Goal: Transaction & Acquisition: Download file/media

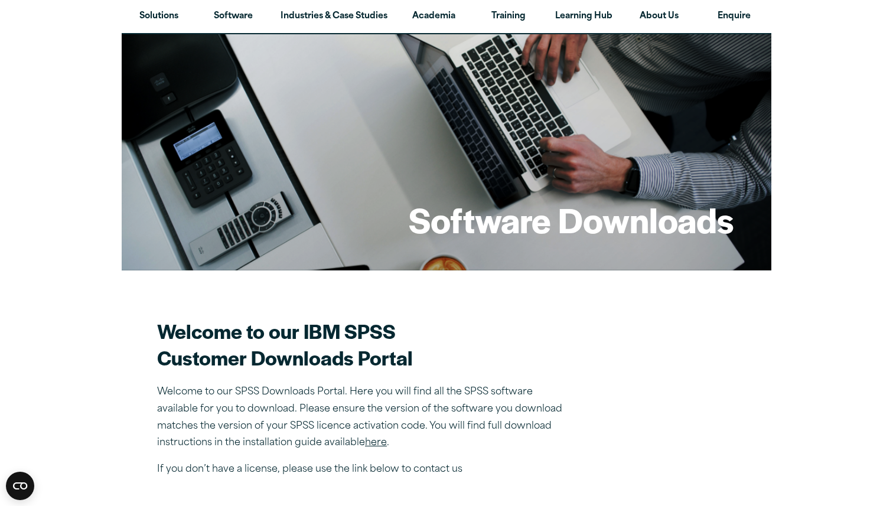
scroll to position [324, 0]
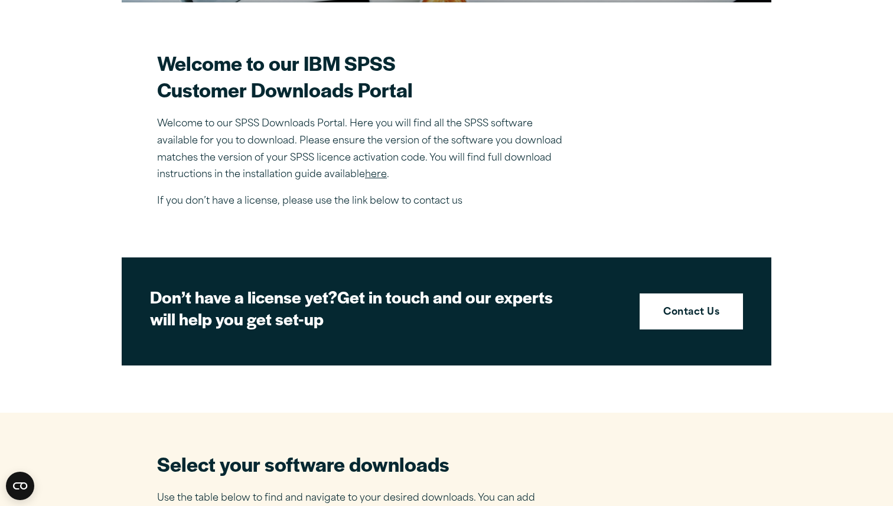
click at [379, 178] on link "here" at bounding box center [376, 174] width 22 height 9
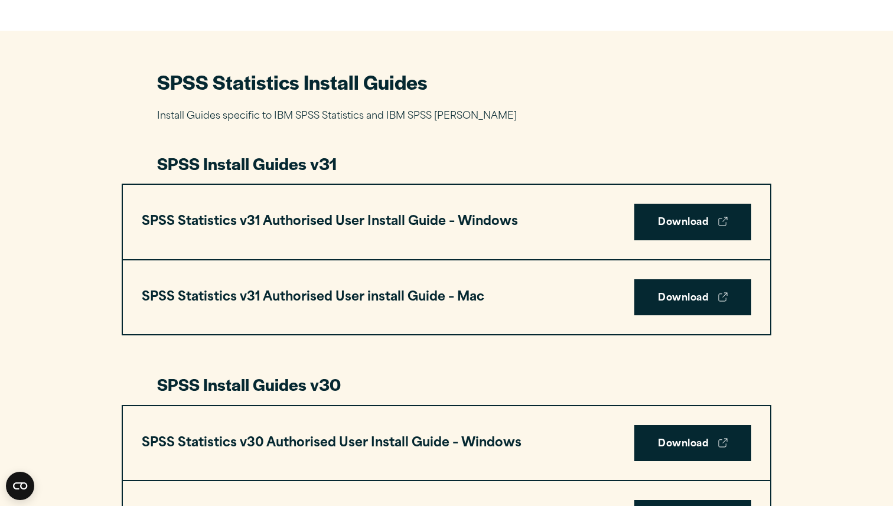
scroll to position [522, 0]
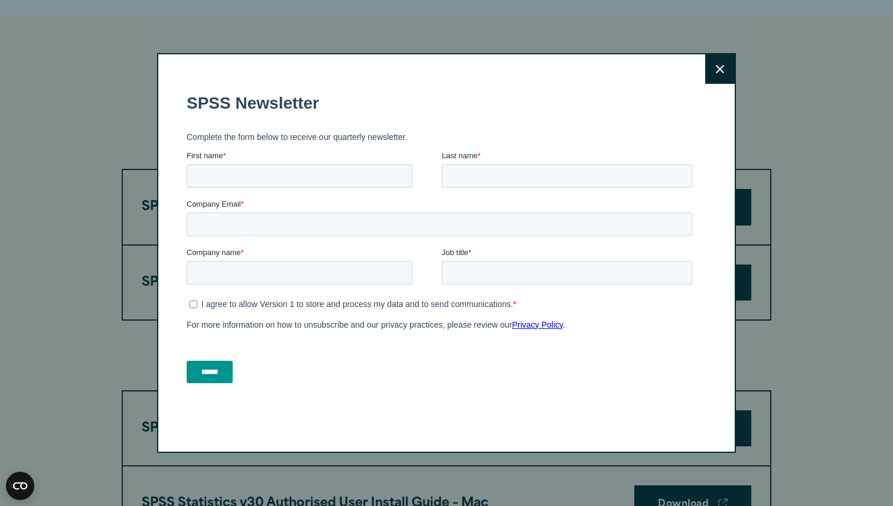
click at [722, 69] on icon at bounding box center [720, 69] width 8 height 9
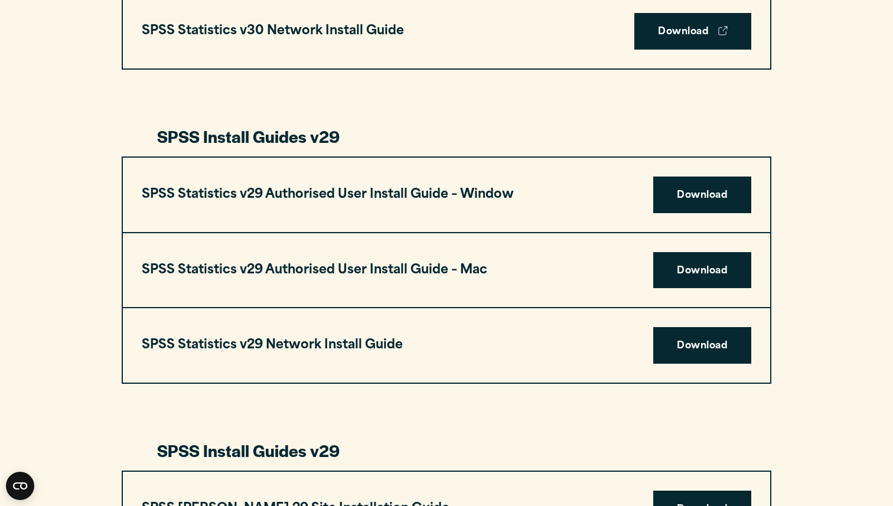
scroll to position [1075, 0]
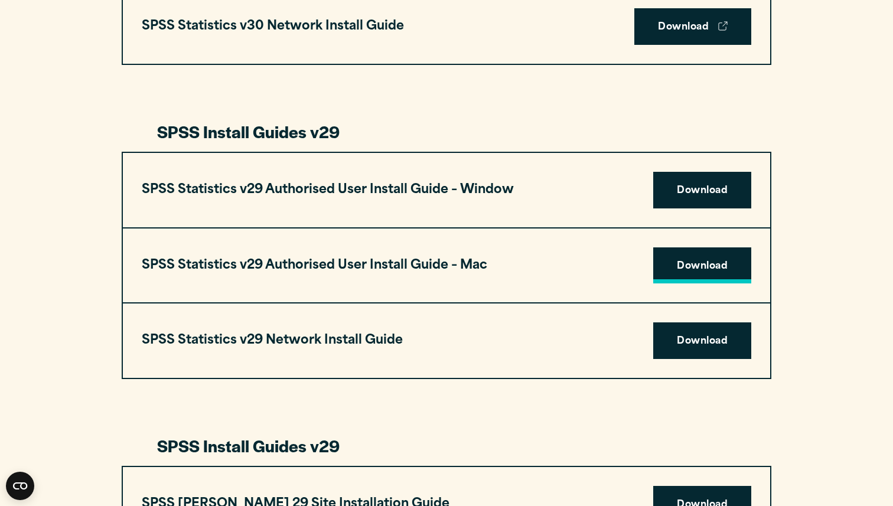
click at [668, 274] on link "Download" at bounding box center [702, 265] width 98 height 37
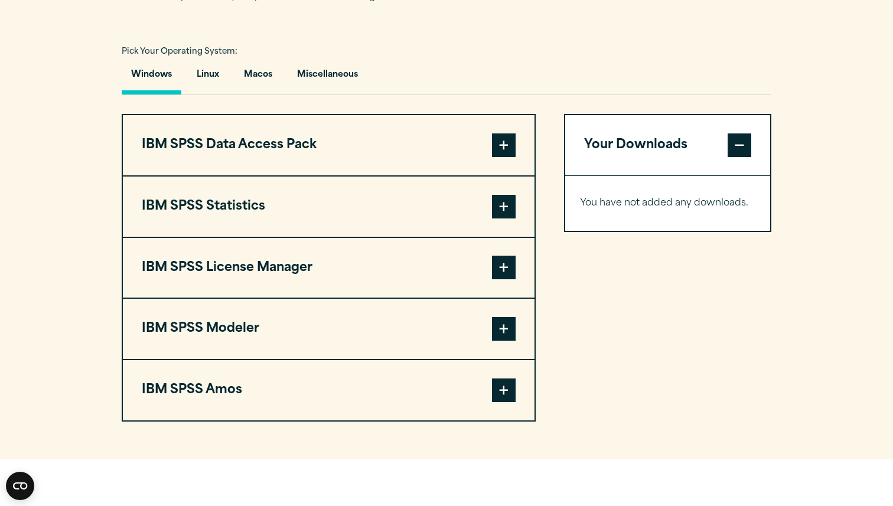
scroll to position [845, 0]
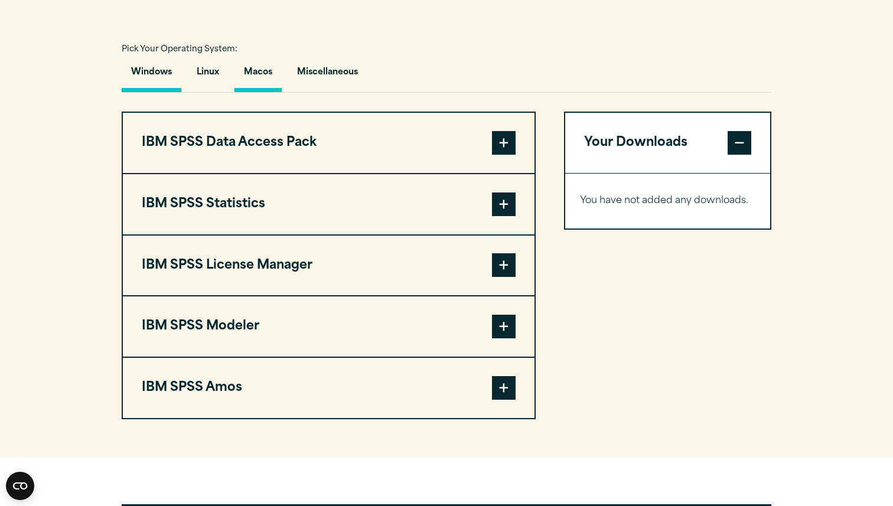
click at [256, 84] on button "Macos" at bounding box center [257, 75] width 47 height 34
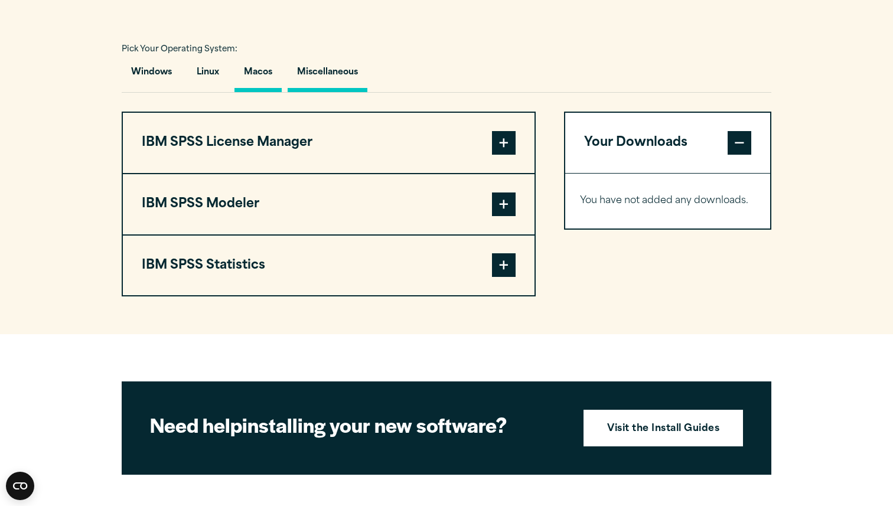
click at [330, 74] on button "Miscellaneous" at bounding box center [328, 75] width 80 height 34
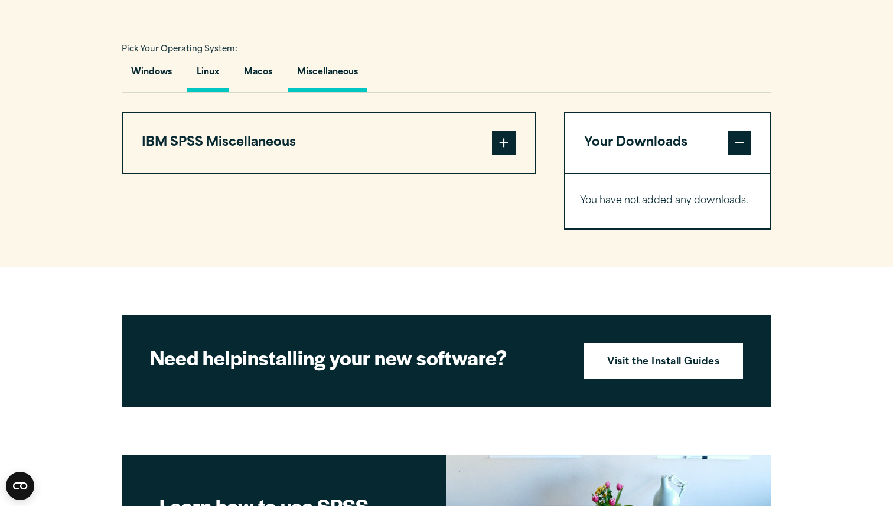
click at [200, 92] on button "Linux" at bounding box center [207, 75] width 41 height 34
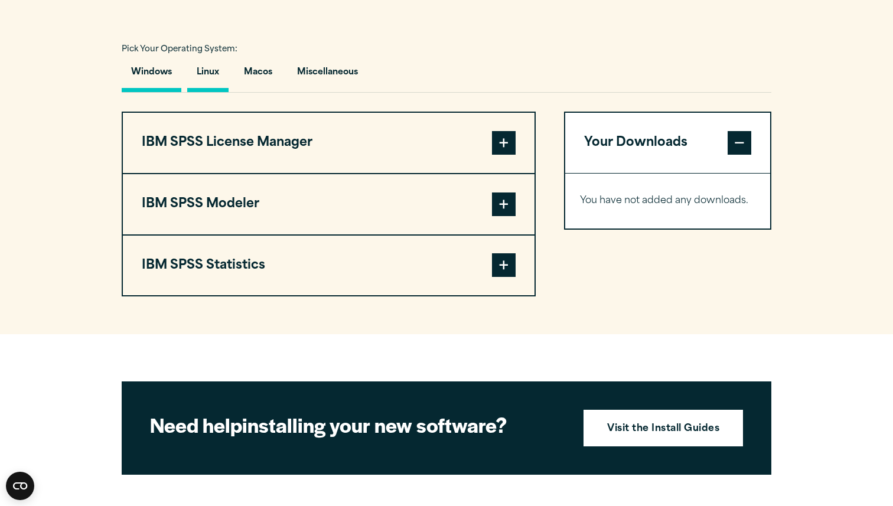
click at [129, 92] on button "Windows" at bounding box center [152, 75] width 60 height 34
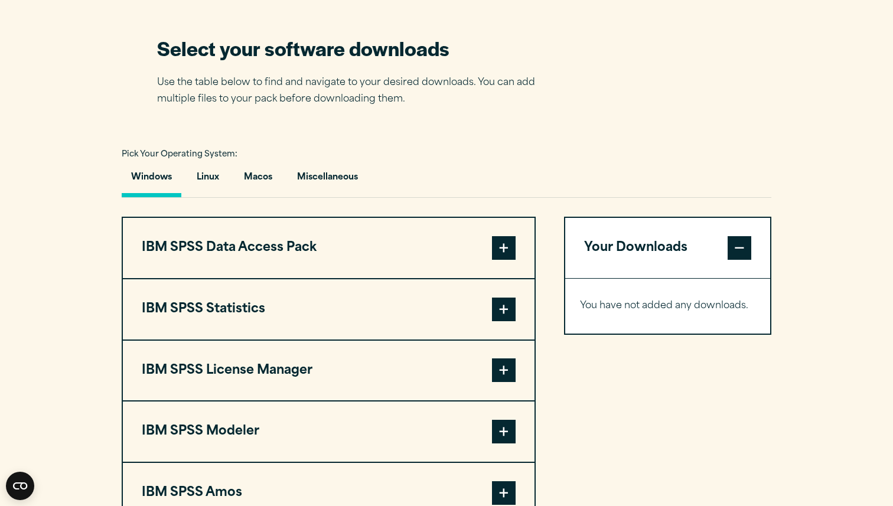
scroll to position [719, 0]
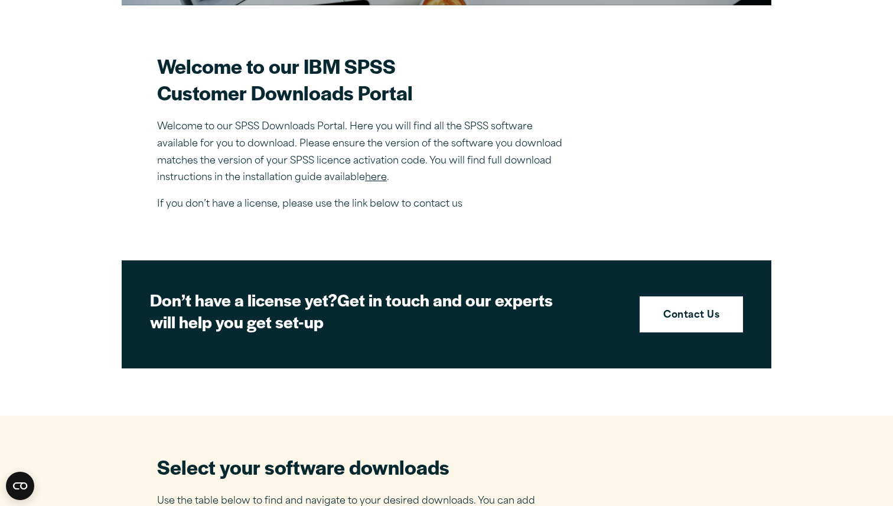
scroll to position [324, 0]
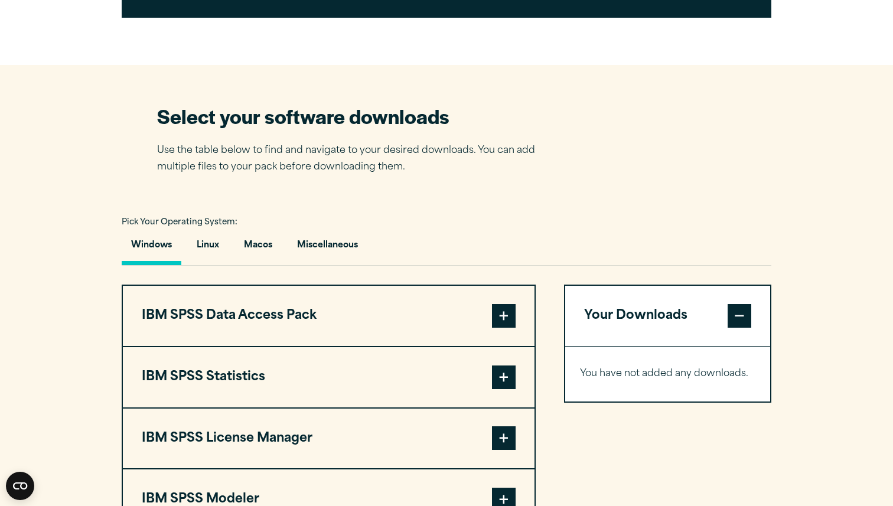
scroll to position [675, 0]
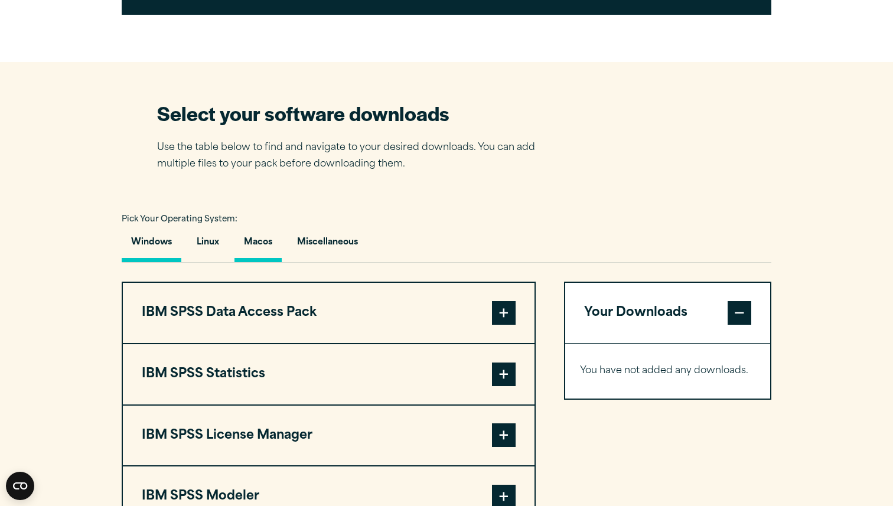
click at [260, 250] on button "Macos" at bounding box center [257, 246] width 47 height 34
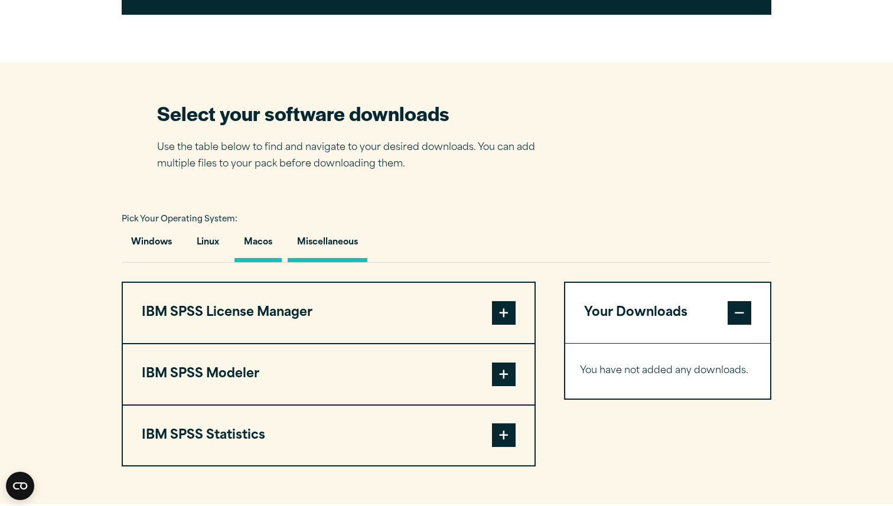
click at [330, 249] on button "Miscellaneous" at bounding box center [328, 246] width 80 height 34
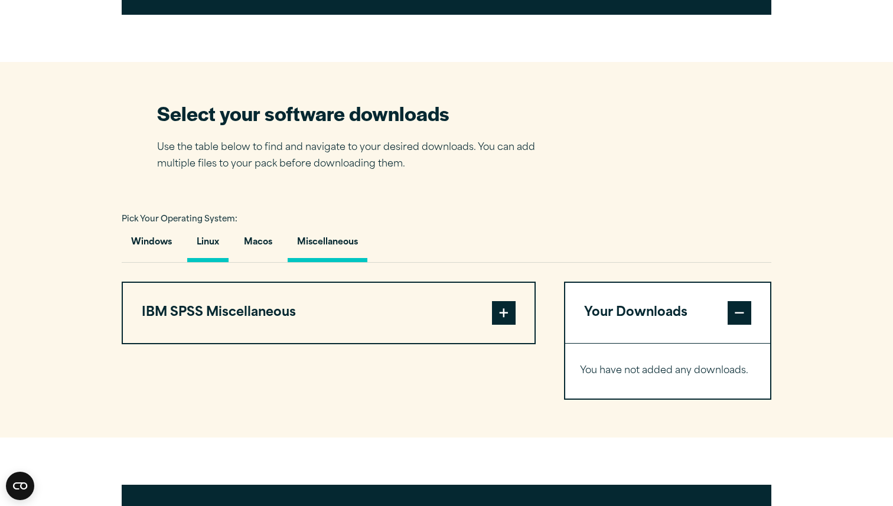
click at [214, 251] on button "Linux" at bounding box center [207, 246] width 41 height 34
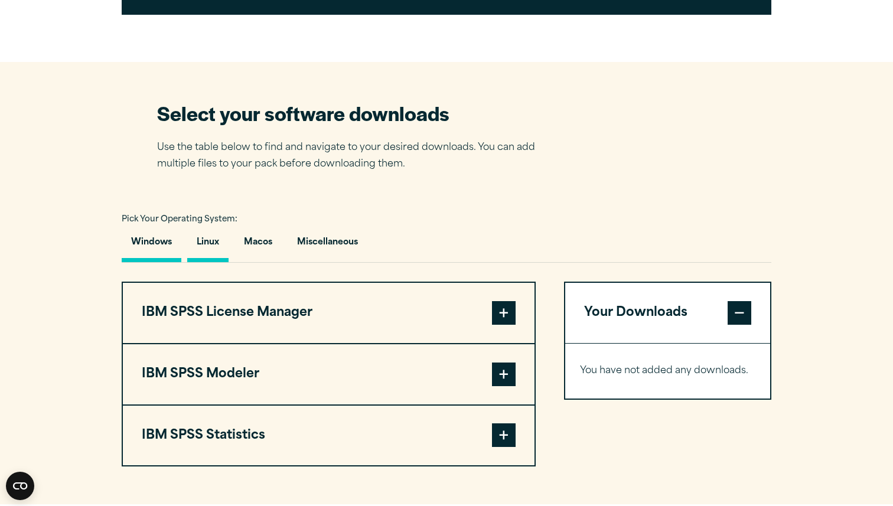
click at [143, 248] on button "Windows" at bounding box center [152, 246] width 60 height 34
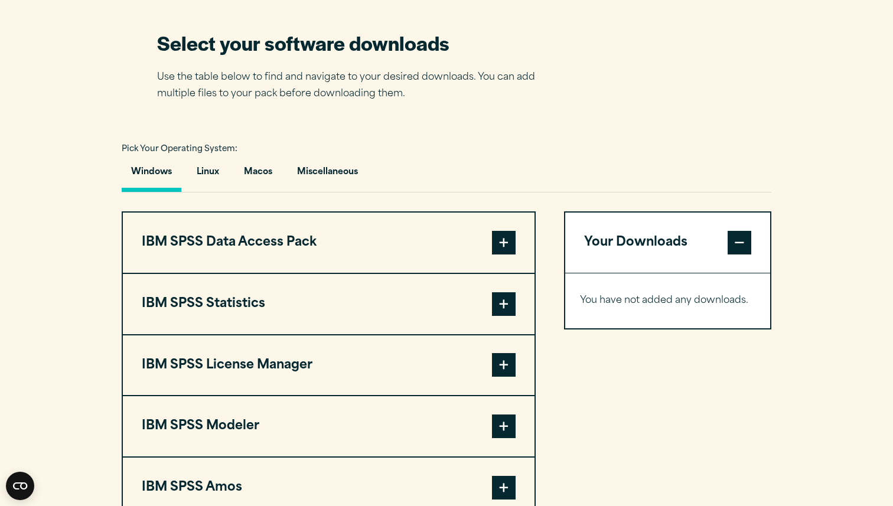
scroll to position [761, 0]
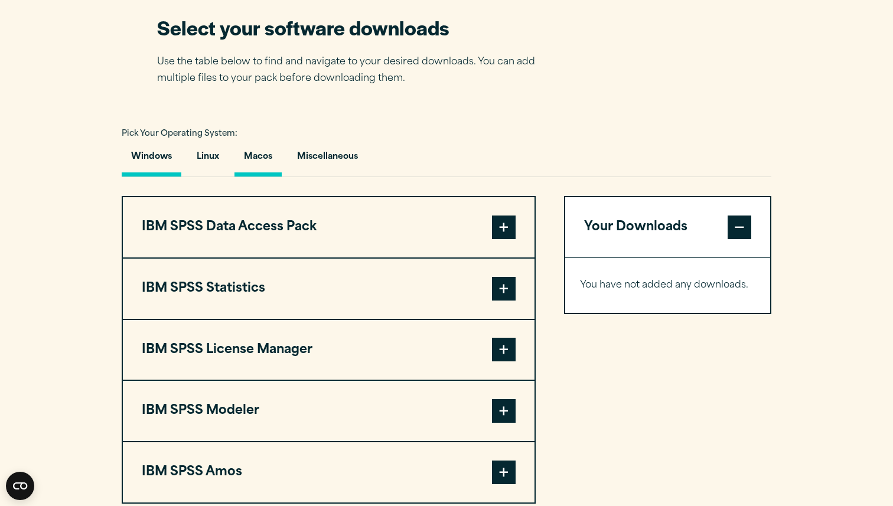
click at [260, 164] on button "Macos" at bounding box center [257, 160] width 47 height 34
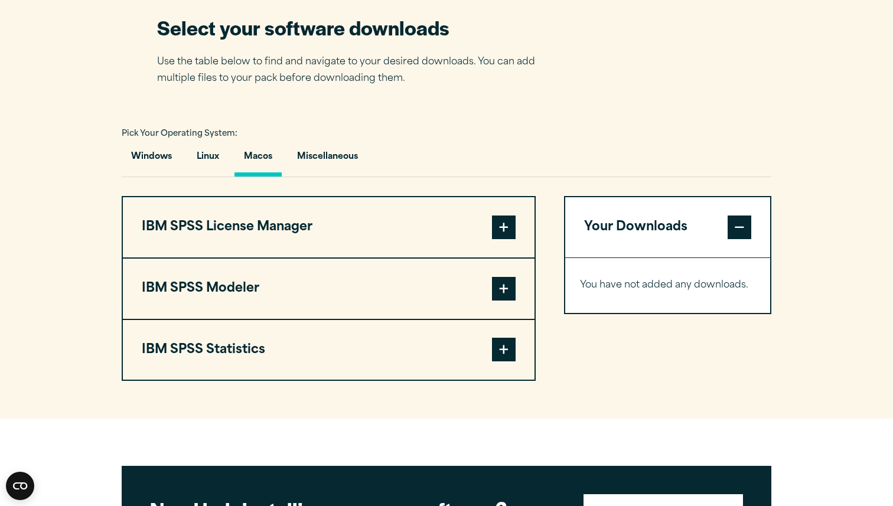
click at [501, 351] on span at bounding box center [504, 350] width 24 height 24
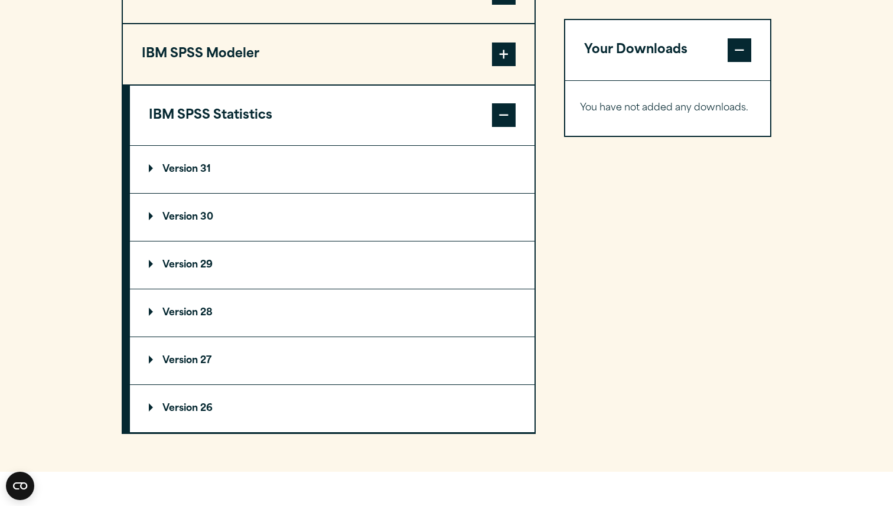
scroll to position [994, 0]
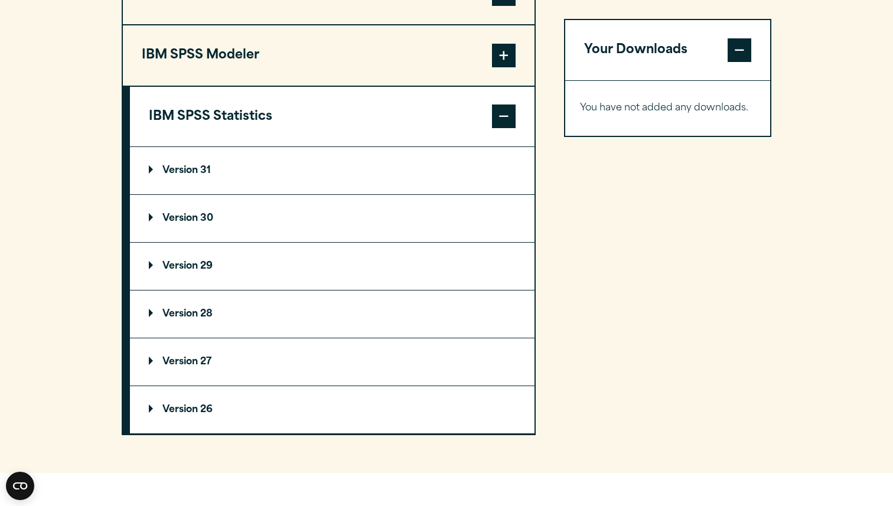
click at [180, 271] on p "Version 29" at bounding box center [181, 266] width 64 height 9
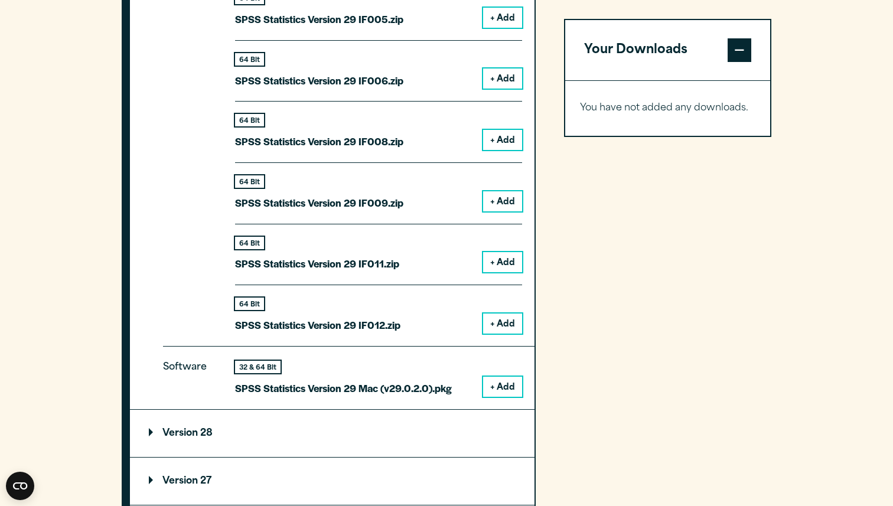
scroll to position [1489, 0]
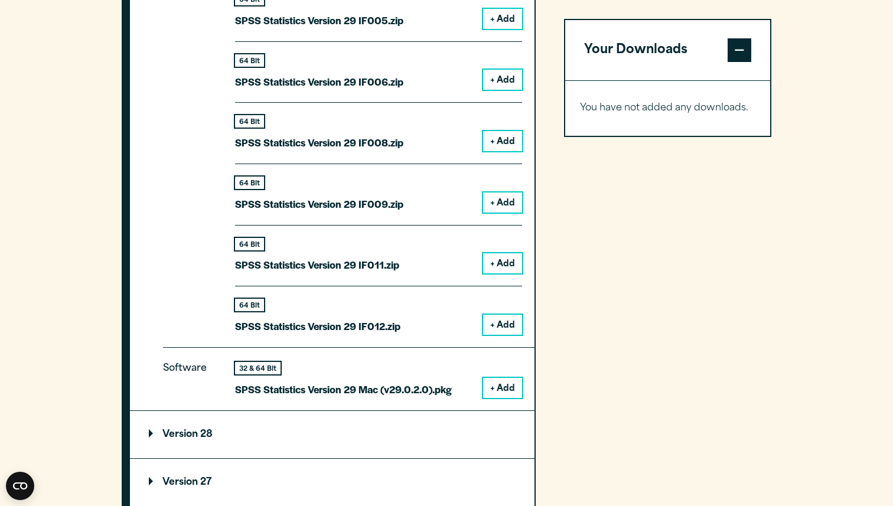
click at [511, 387] on button "+ Add" at bounding box center [502, 388] width 39 height 20
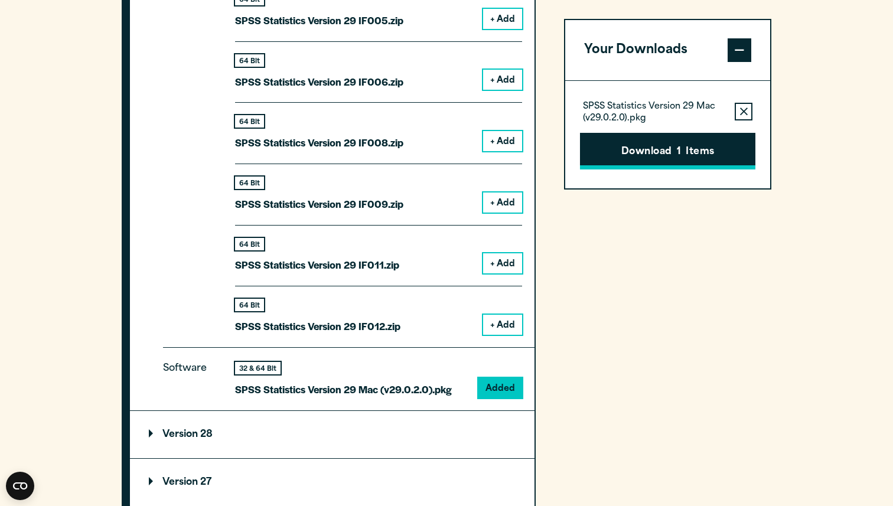
click at [627, 150] on button "Download 1 Items" at bounding box center [667, 151] width 175 height 37
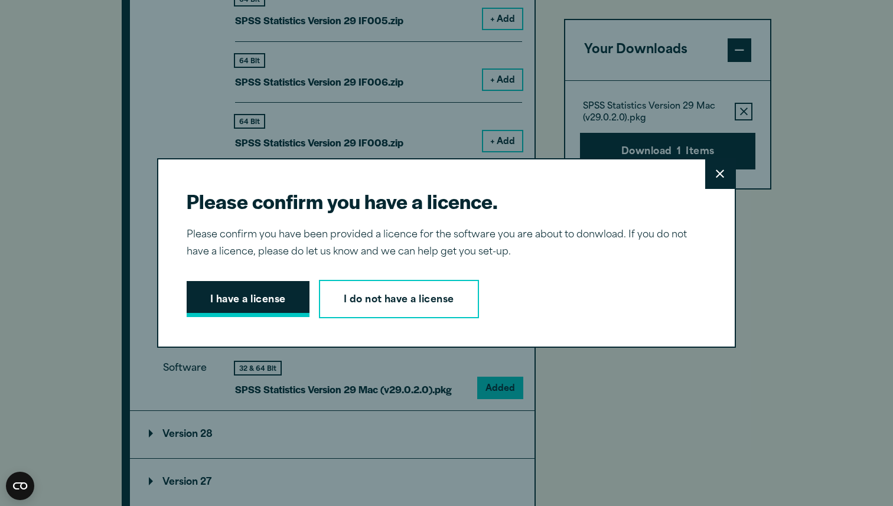
click at [244, 301] on button "I have a license" at bounding box center [248, 299] width 123 height 37
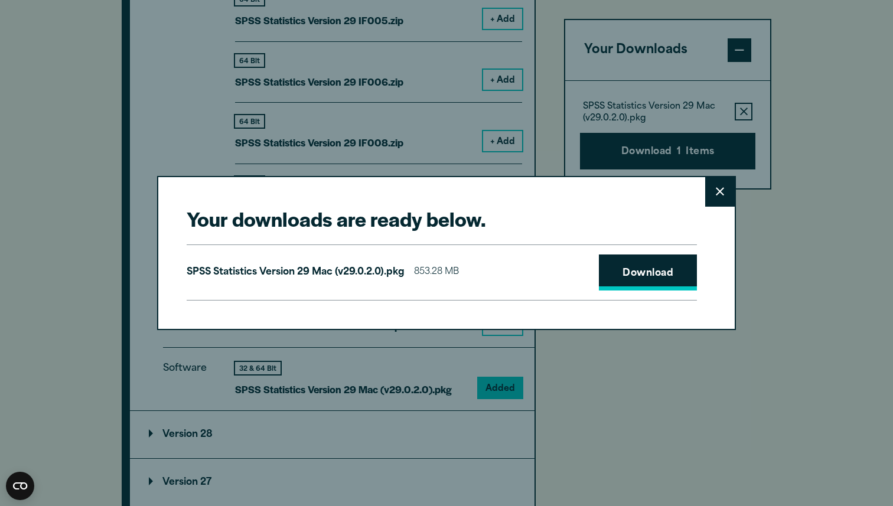
click at [627, 274] on link "Download" at bounding box center [648, 273] width 98 height 37
click at [720, 190] on icon at bounding box center [720, 191] width 8 height 9
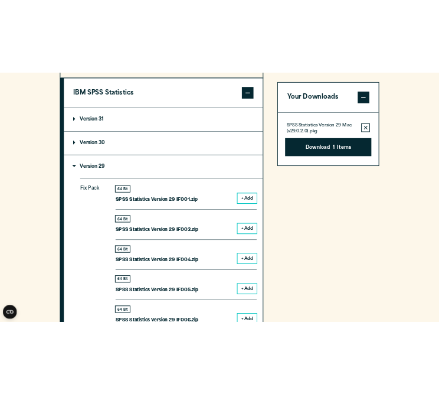
scroll to position [1066, 0]
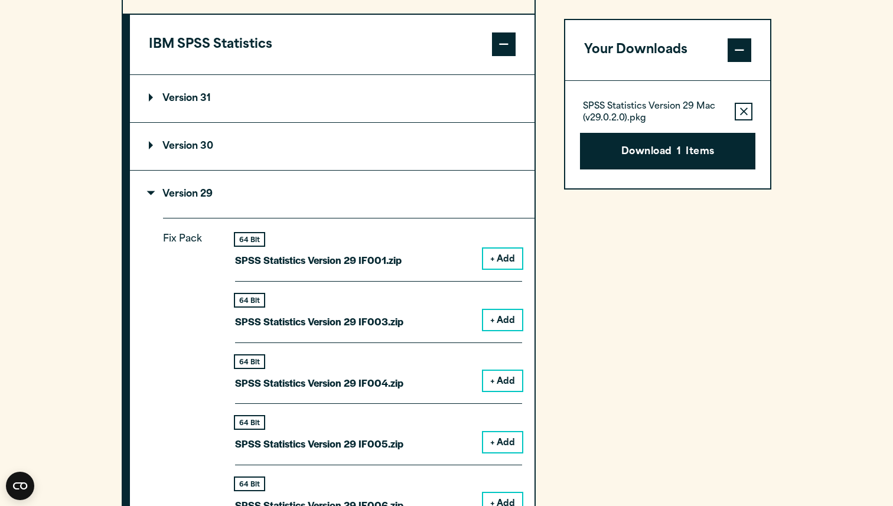
click at [150, 151] on p "Version 30" at bounding box center [181, 146] width 64 height 9
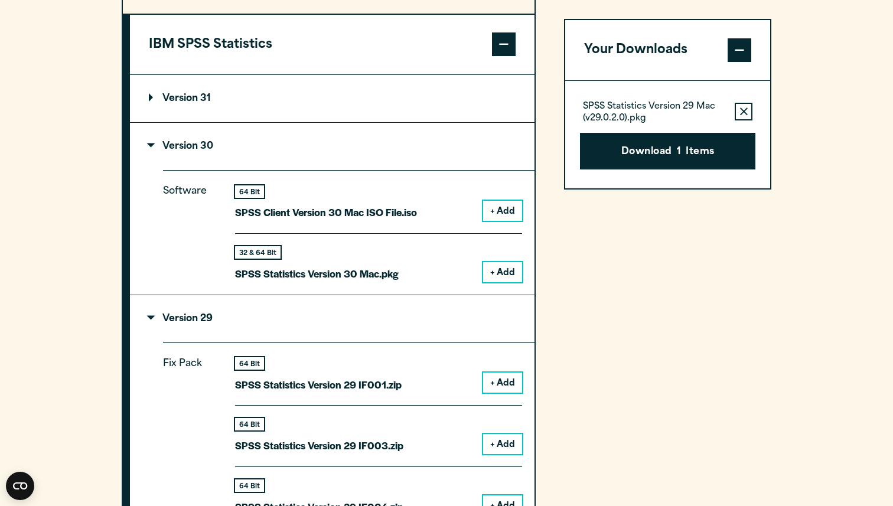
click at [493, 279] on button "+ Add" at bounding box center [502, 272] width 39 height 20
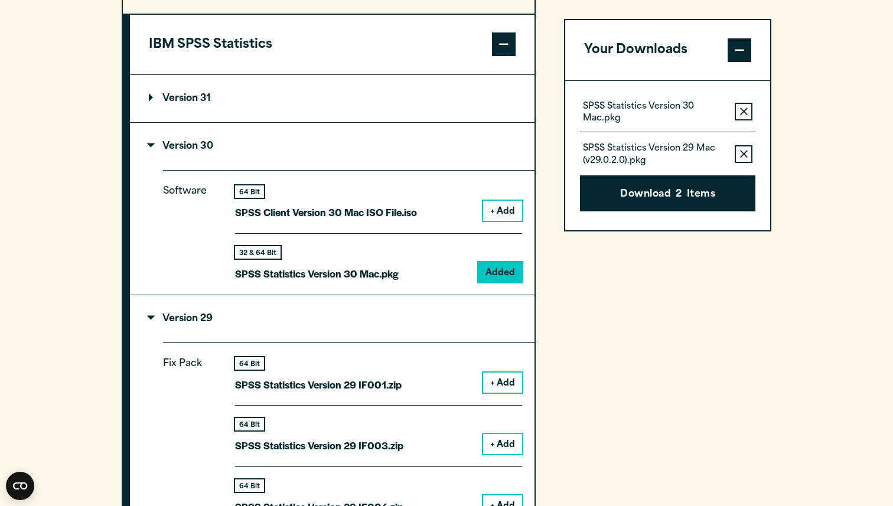
click at [742, 149] on button "Remove this item from your software download list" at bounding box center [744, 154] width 18 height 18
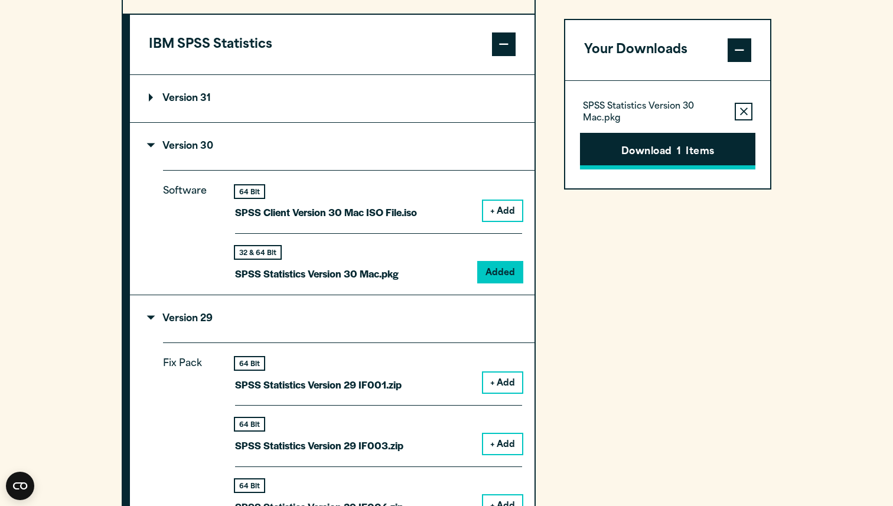
click at [638, 156] on button "Download 1 Items" at bounding box center [667, 151] width 175 height 37
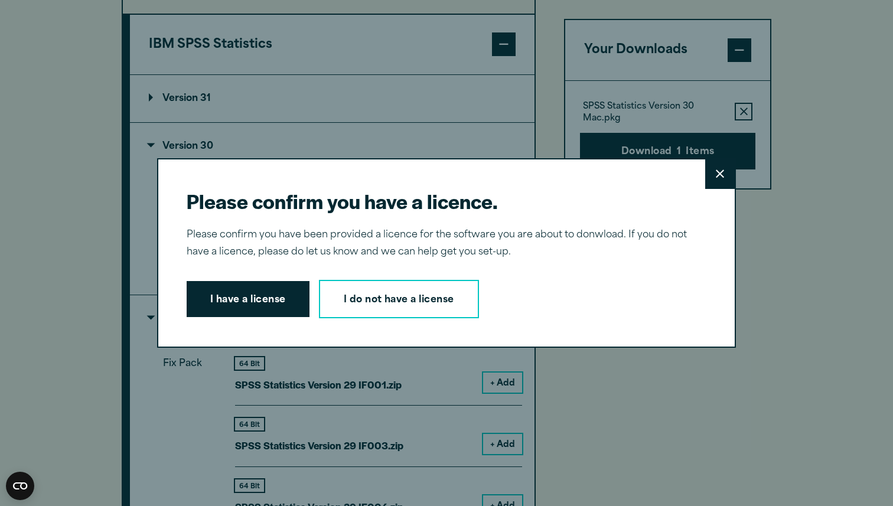
click at [723, 173] on icon at bounding box center [720, 173] width 8 height 9
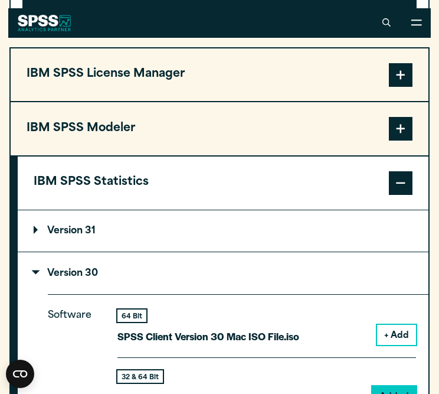
scroll to position [1061, 0]
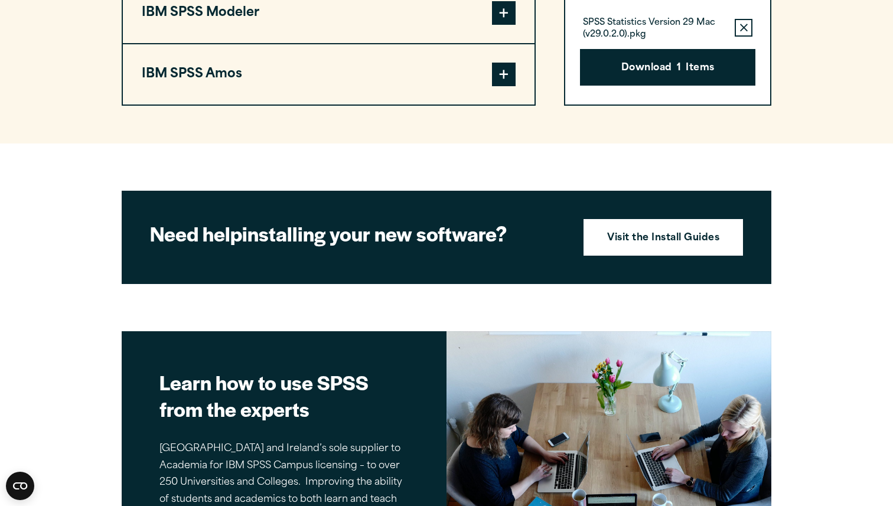
scroll to position [1157, 0]
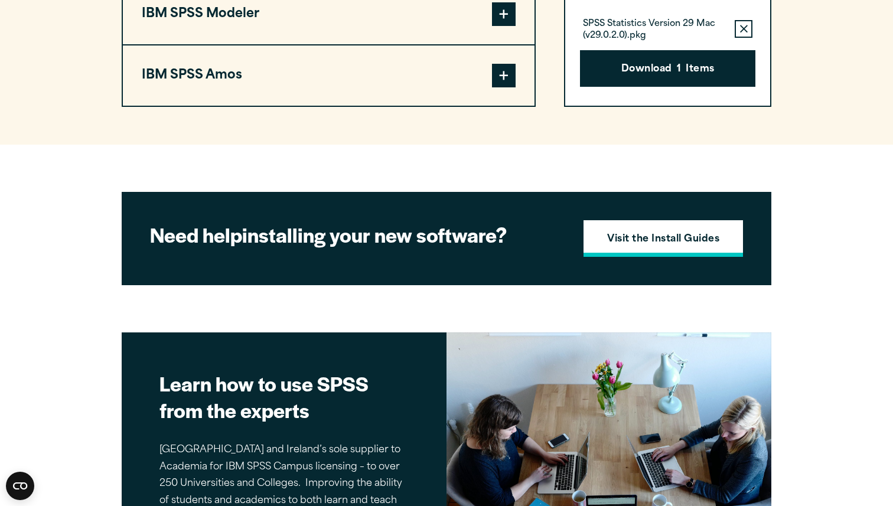
click at [617, 253] on link "Visit the Install Guides" at bounding box center [662, 238] width 159 height 37
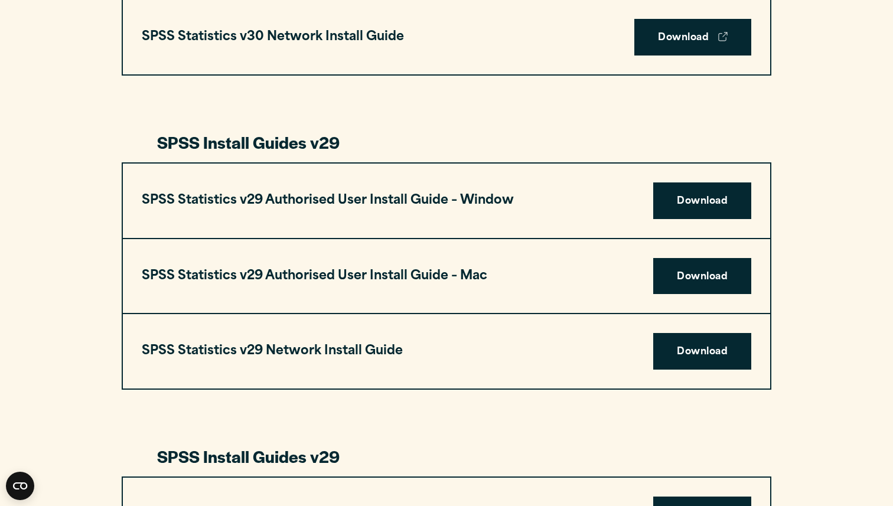
scroll to position [1133, 0]
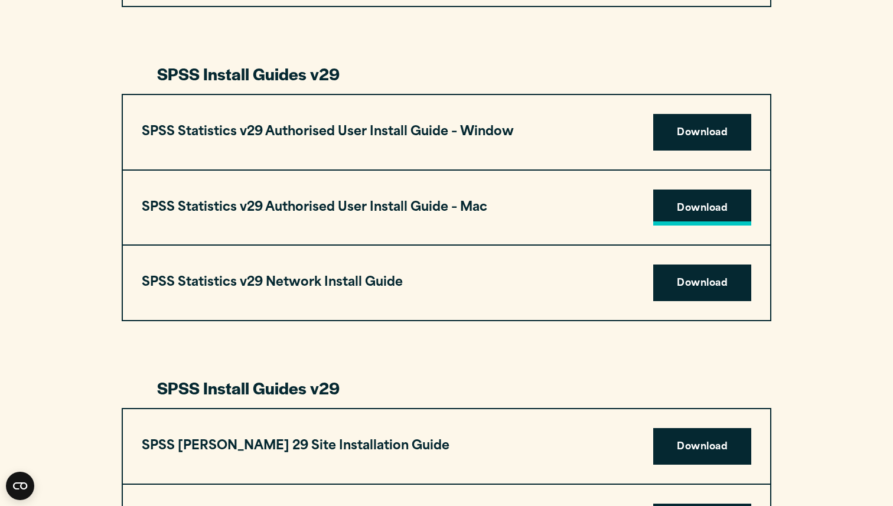
click at [672, 213] on link "Download" at bounding box center [702, 208] width 98 height 37
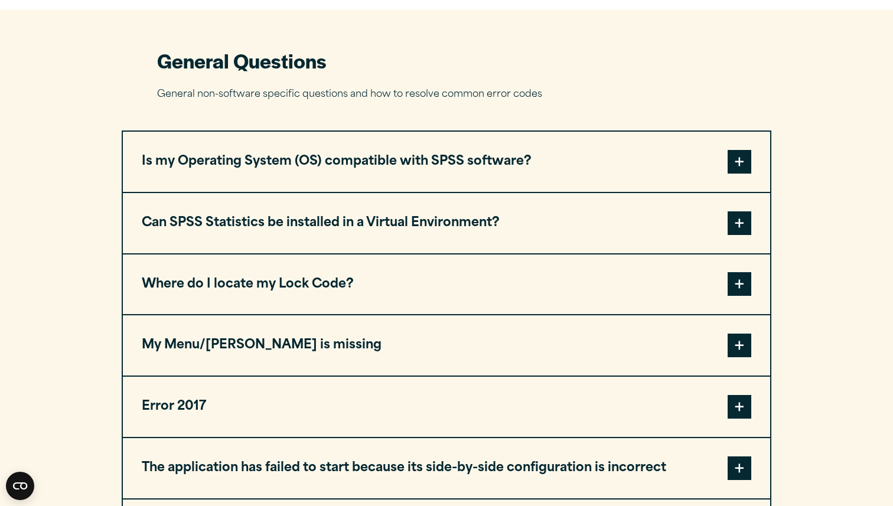
scroll to position [489, 0]
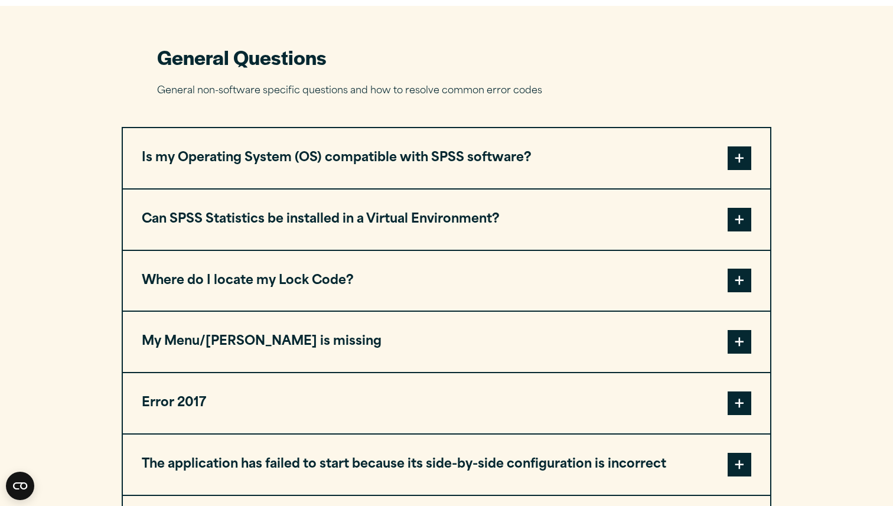
click at [337, 293] on button "Where do I locate my Lock Code?" at bounding box center [446, 281] width 647 height 60
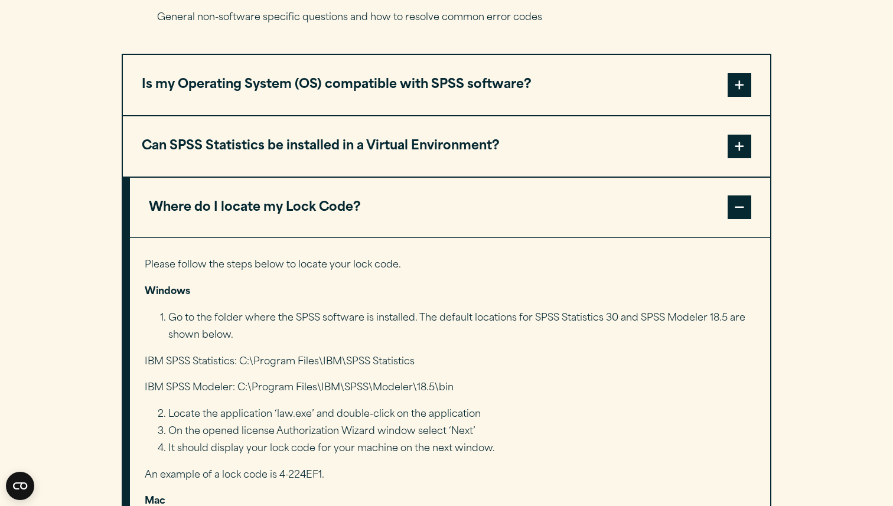
scroll to position [588, 0]
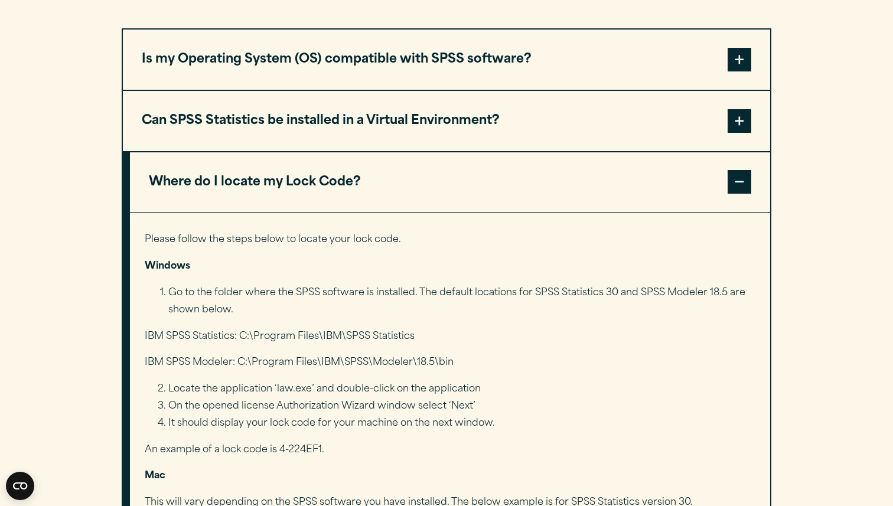
click at [380, 184] on button "Where do I locate my Lock Code?" at bounding box center [450, 182] width 640 height 60
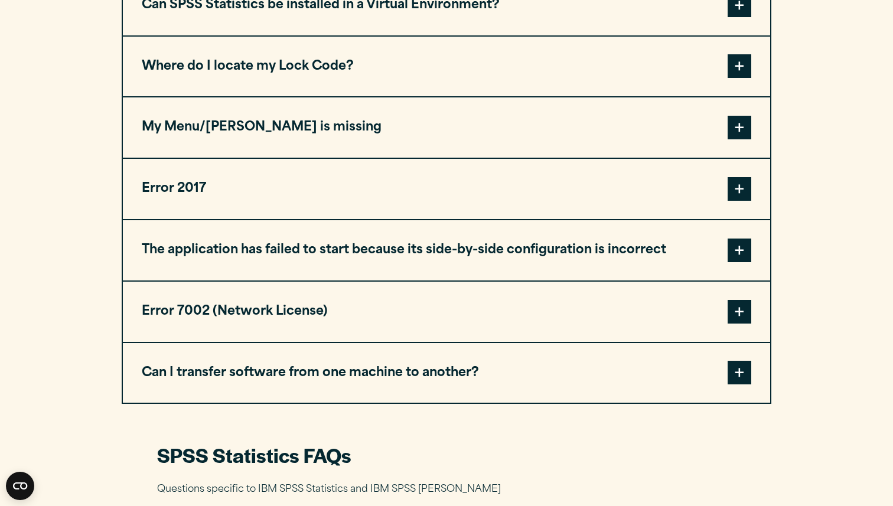
scroll to position [707, 0]
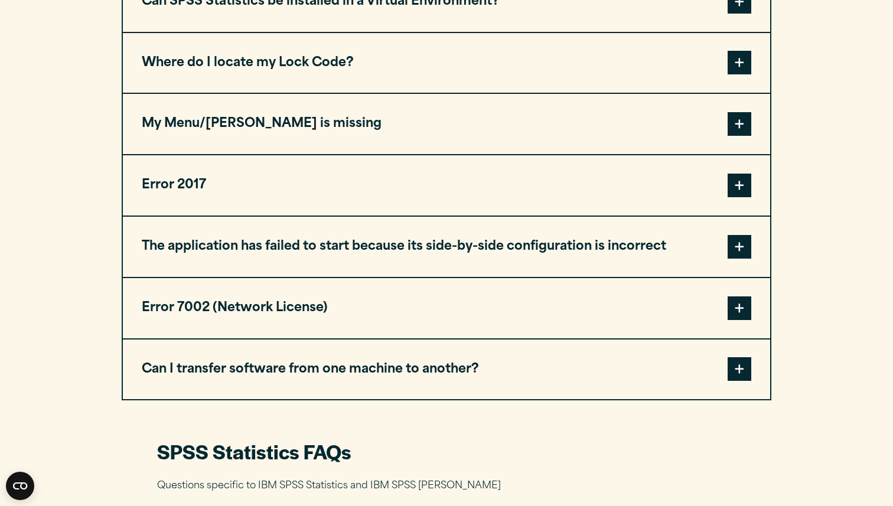
click at [336, 312] on button "Error 7002 (Network License)" at bounding box center [446, 308] width 647 height 60
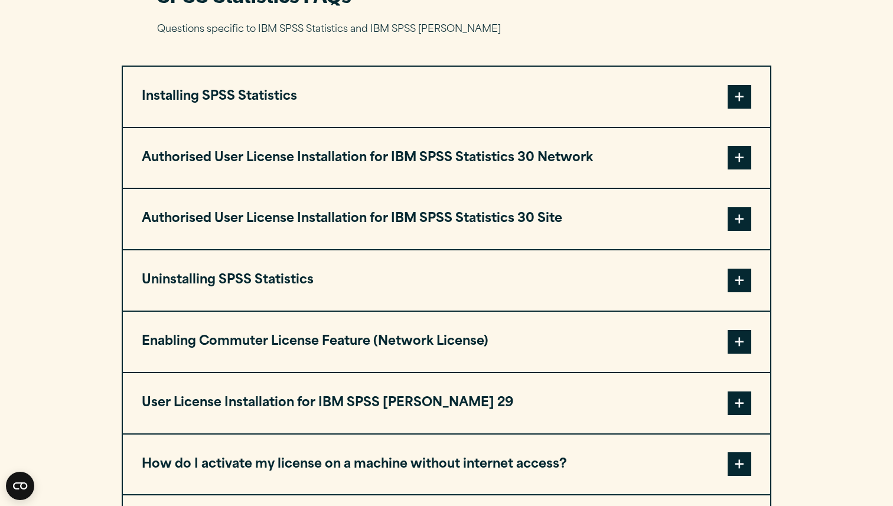
scroll to position [1509, 0]
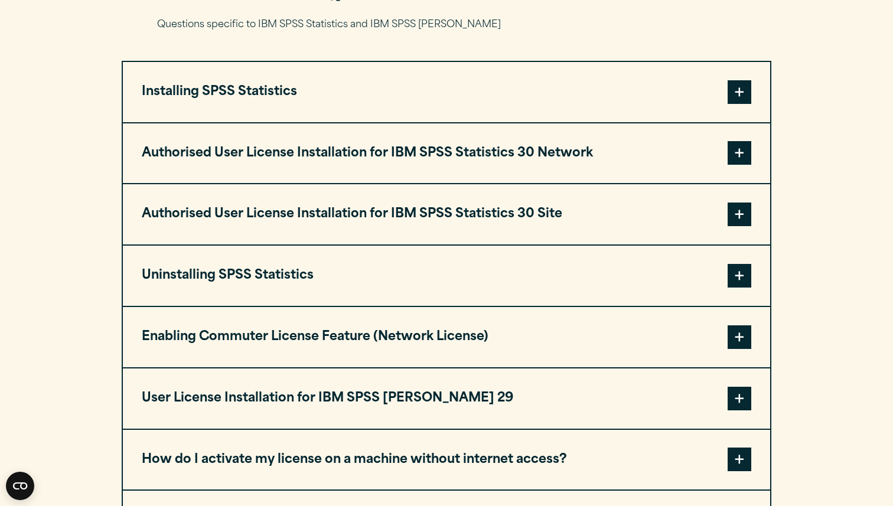
click at [293, 413] on button "User License Installation for IBM SPSS [PERSON_NAME] 29" at bounding box center [446, 398] width 647 height 60
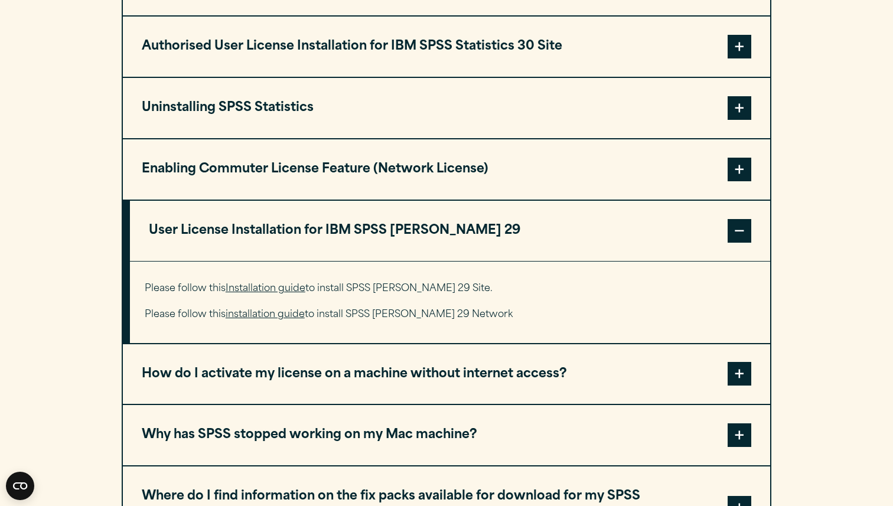
scroll to position [1706, 0]
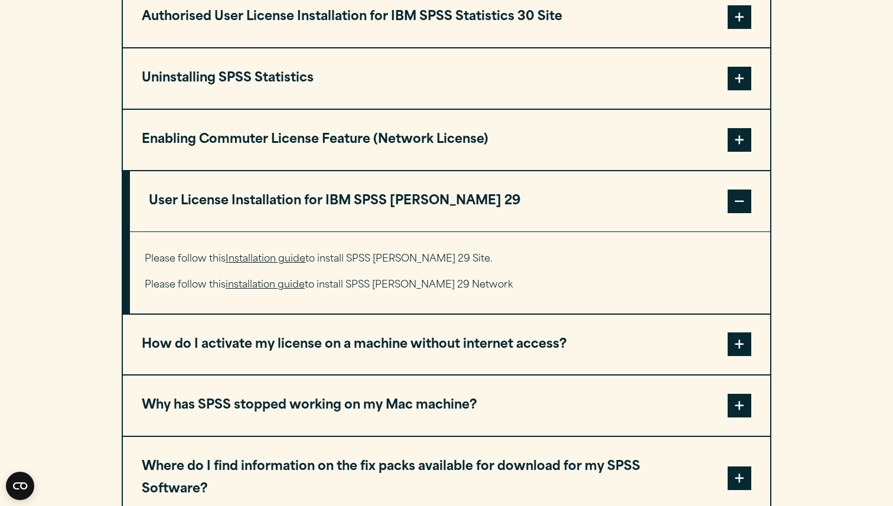
click at [263, 202] on button "User License Installation for IBM SPSS AMOS 29" at bounding box center [450, 201] width 640 height 60
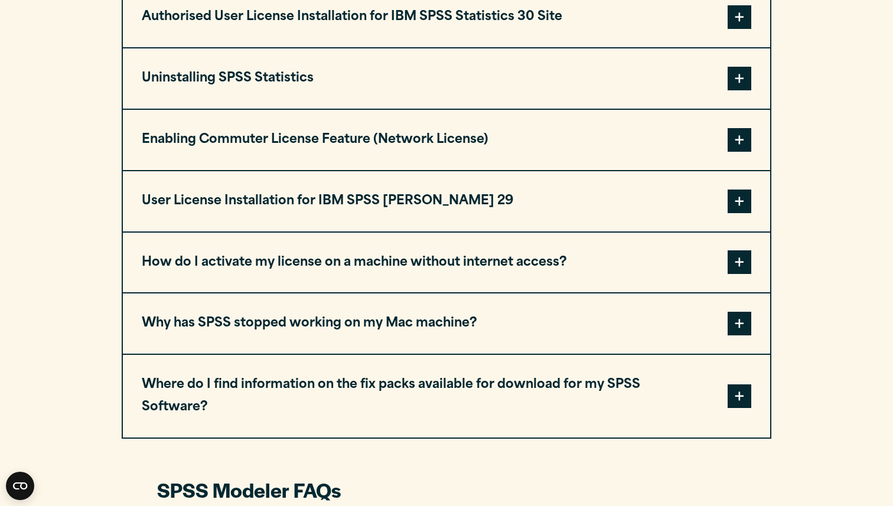
click at [235, 273] on button "How do I activate my license on a machine without internet access?" at bounding box center [446, 263] width 647 height 60
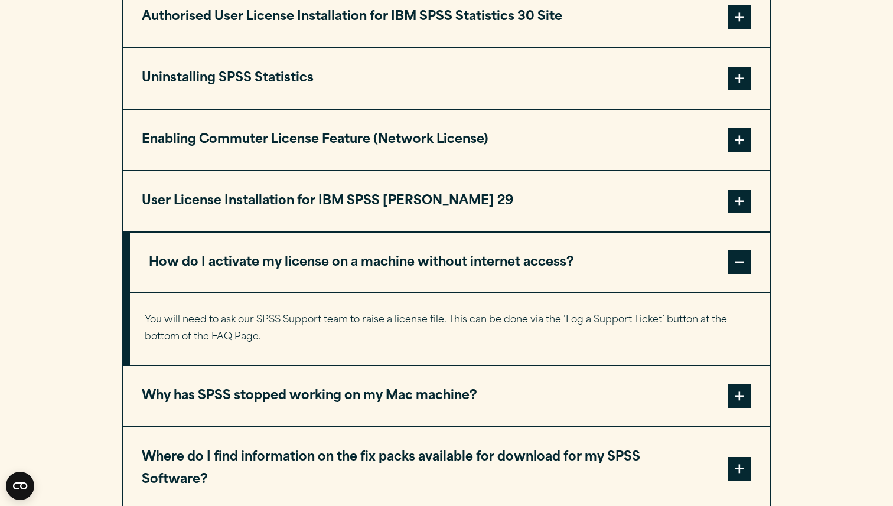
click at [235, 273] on button "How do I activate my license on a machine without internet access?" at bounding box center [450, 263] width 640 height 60
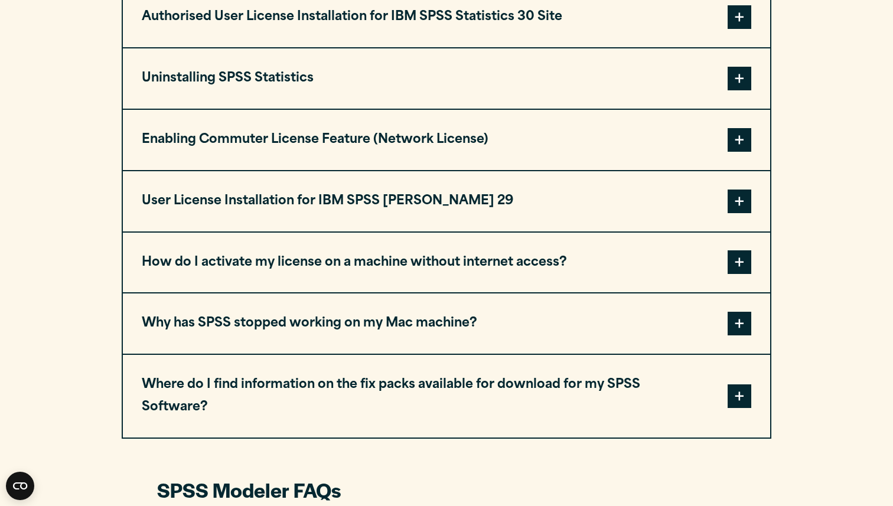
click at [232, 339] on button "Why has SPSS stopped working on my Mac machine?" at bounding box center [446, 323] width 647 height 60
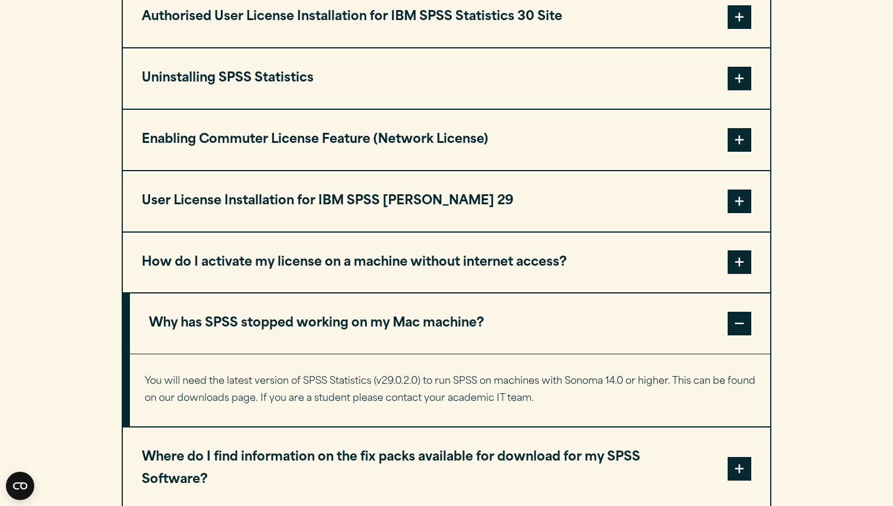
click at [232, 339] on button "Why has SPSS stopped working on my Mac machine?" at bounding box center [450, 323] width 640 height 60
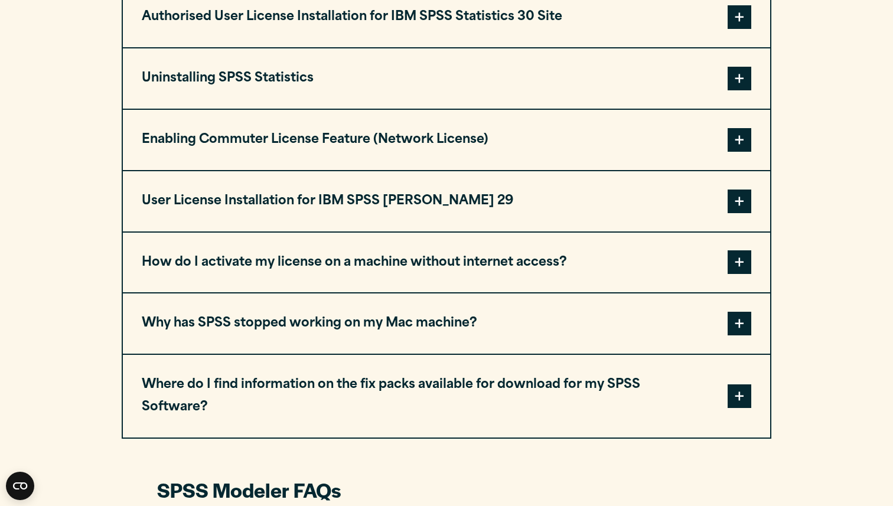
click at [233, 390] on button "Where do I find information on the fix packs available for download for my SPSS…" at bounding box center [446, 396] width 647 height 83
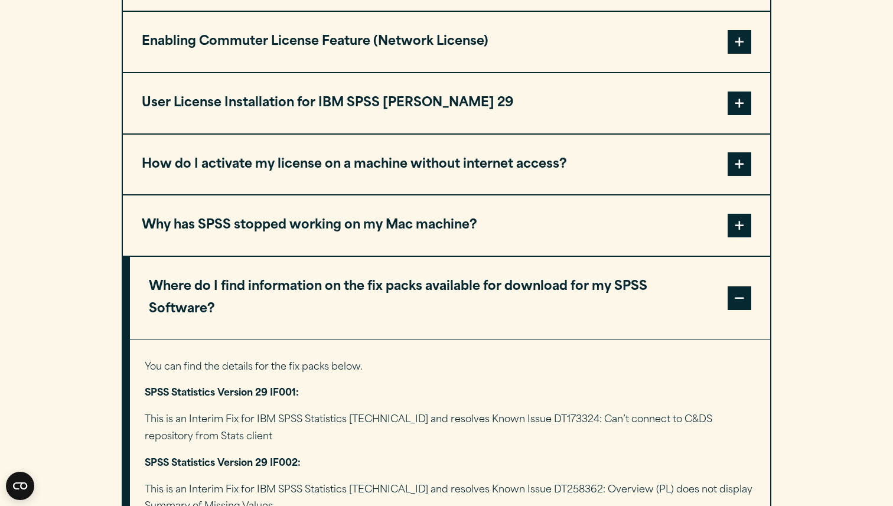
scroll to position [1787, 0]
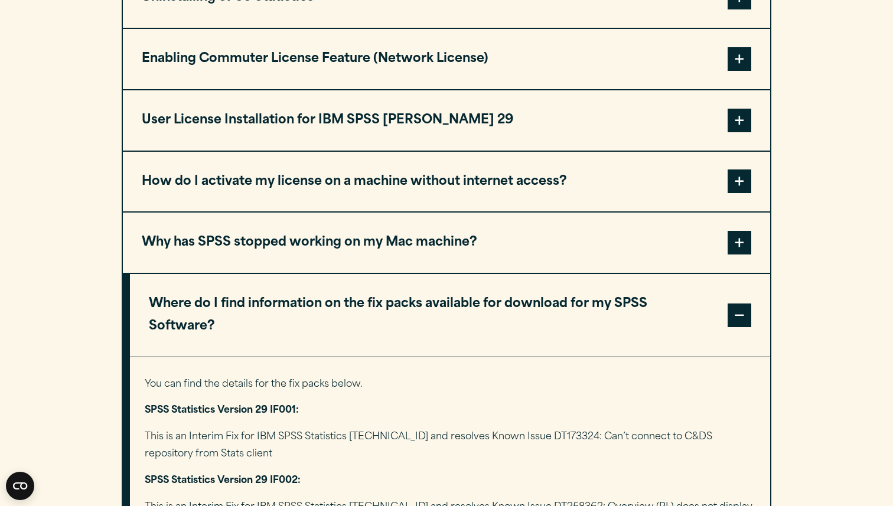
click at [216, 315] on button "Where do I find information on the fix packs available for download for my SPSS…" at bounding box center [450, 315] width 640 height 83
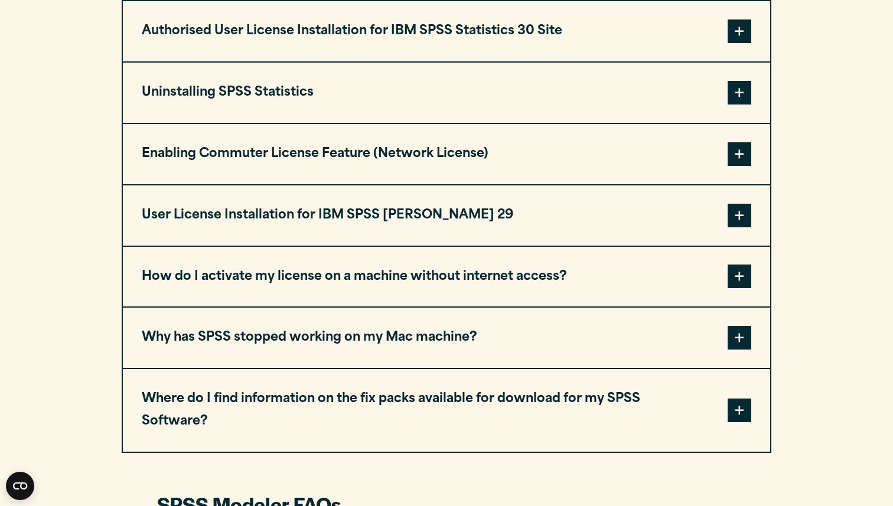
scroll to position [1690, 0]
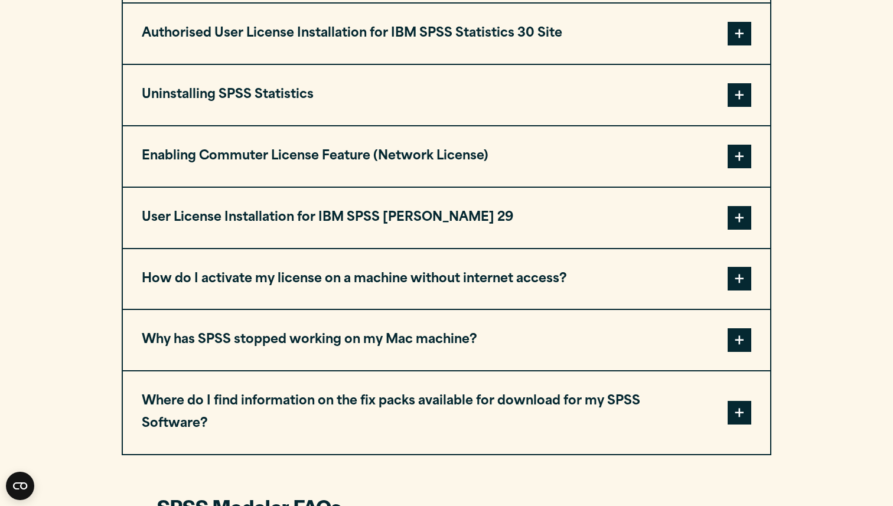
click at [206, 230] on button "User License Installation for IBM SPSS [PERSON_NAME] 29" at bounding box center [446, 218] width 647 height 60
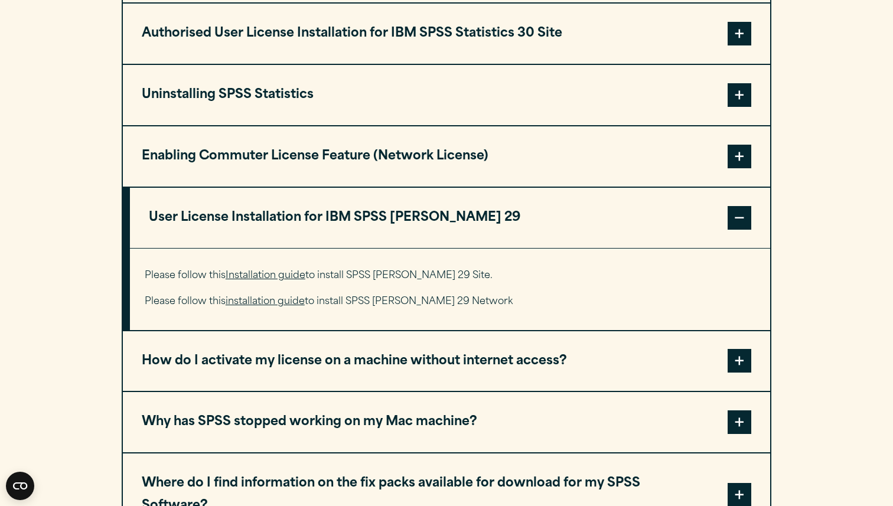
click at [206, 230] on button "User License Installation for IBM SPSS AMOS 29" at bounding box center [450, 218] width 640 height 60
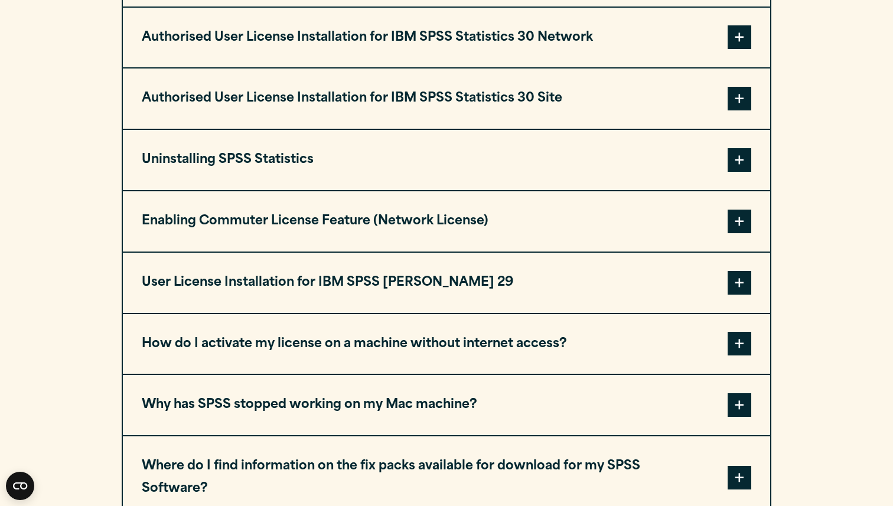
scroll to position [1606, 0]
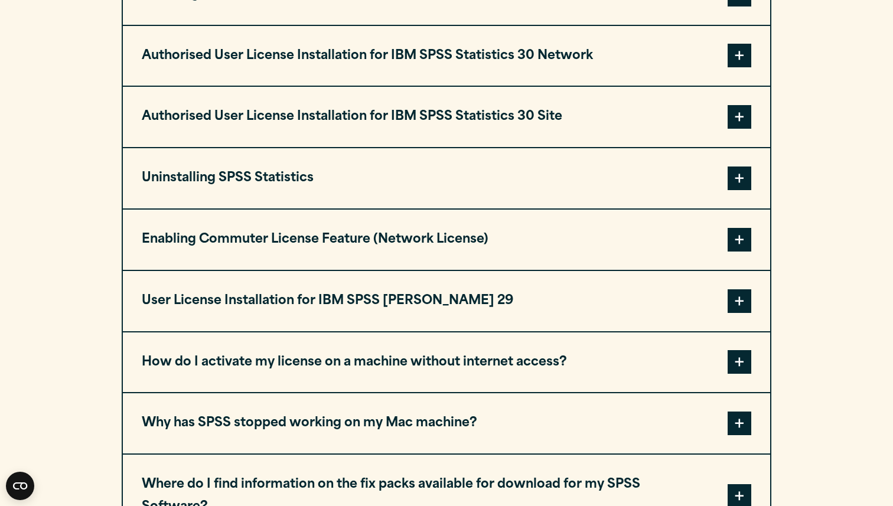
click at [213, 246] on button "Enabling Commuter License Feature (Network License)" at bounding box center [446, 240] width 647 height 60
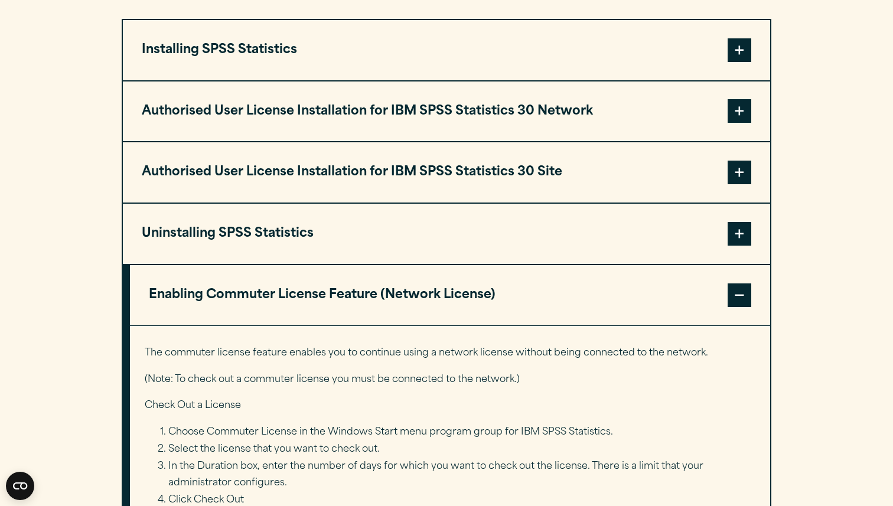
scroll to position [1544, 0]
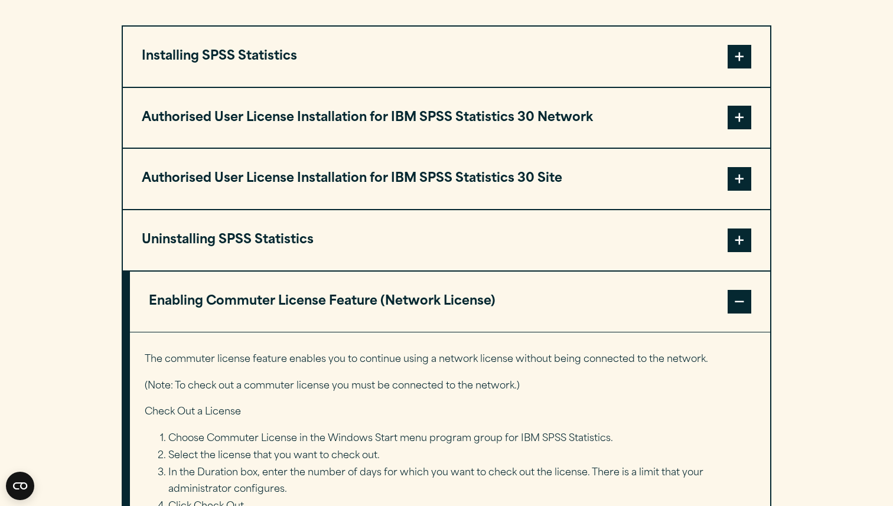
click at [210, 296] on button "Enabling Commuter License Feature (Network License)" at bounding box center [450, 302] width 640 height 60
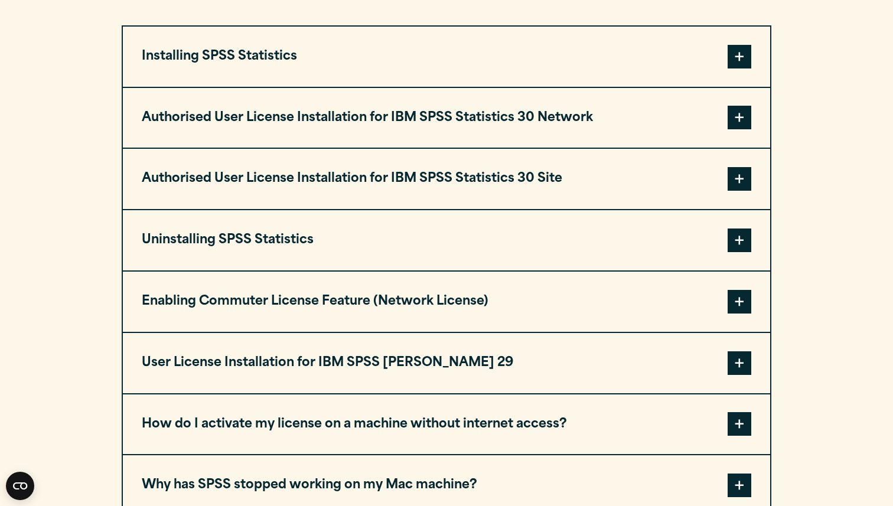
click at [217, 196] on button "Authorised User License Installation for IBM SPSS Statistics 30 Site" at bounding box center [446, 179] width 647 height 60
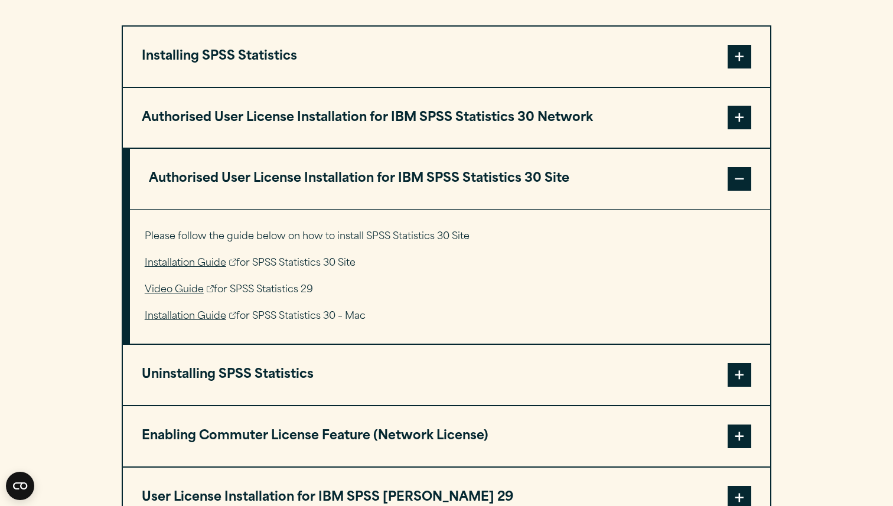
click at [217, 196] on button "Authorised User License Installation for IBM SPSS Statistics 30 Site" at bounding box center [450, 179] width 640 height 60
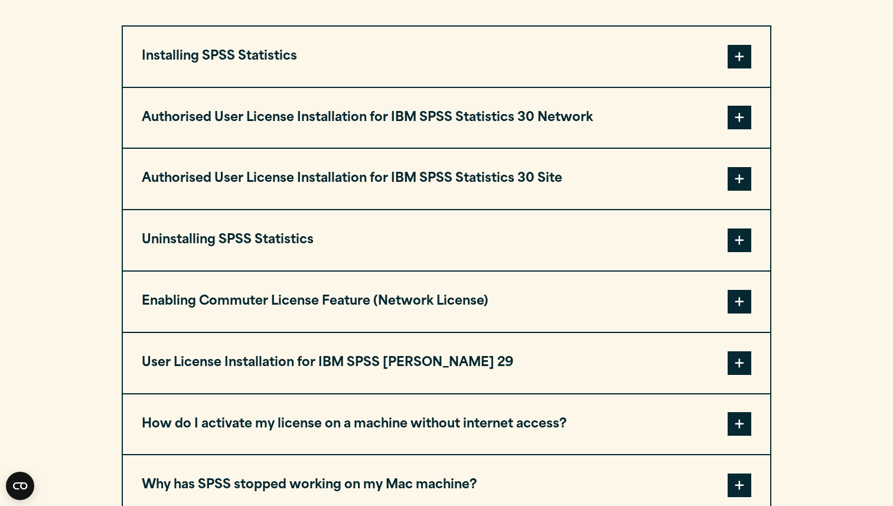
click at [206, 141] on button "Authorised User License Installation for IBM SPSS Statistics 30 Network" at bounding box center [446, 118] width 647 height 60
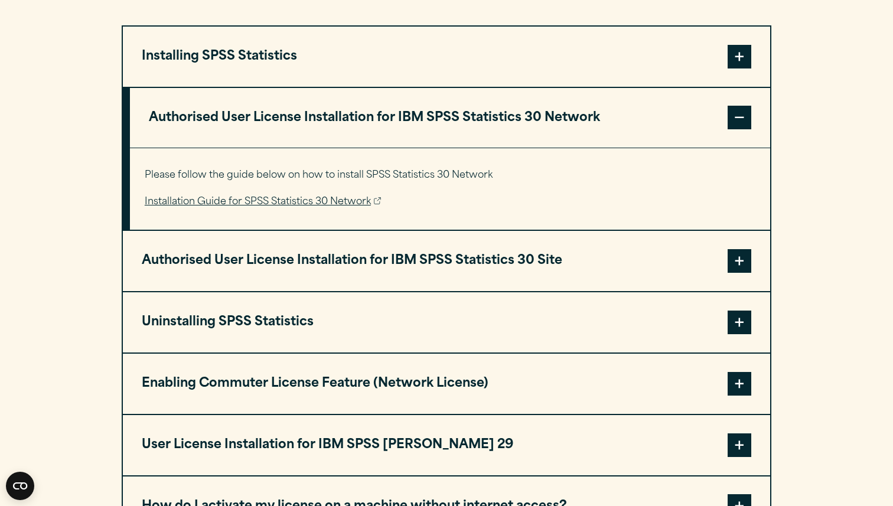
click at [206, 141] on button "Authorised User License Installation for IBM SPSS Statistics 30 Network" at bounding box center [450, 118] width 640 height 60
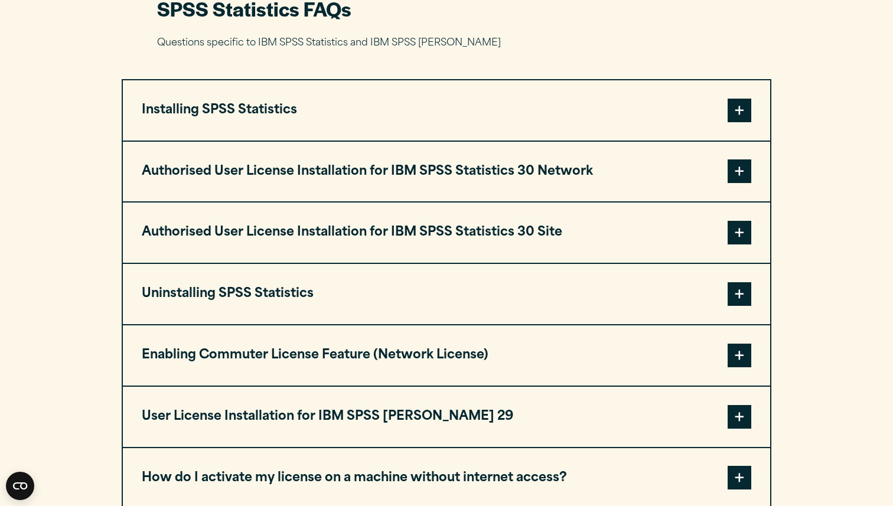
scroll to position [1485, 0]
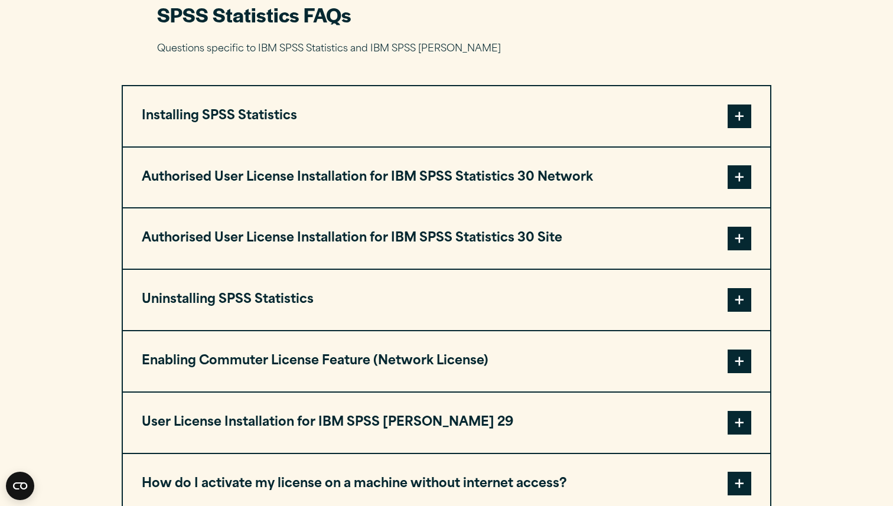
click at [201, 106] on button "Installing SPSS Statistics" at bounding box center [446, 116] width 647 height 60
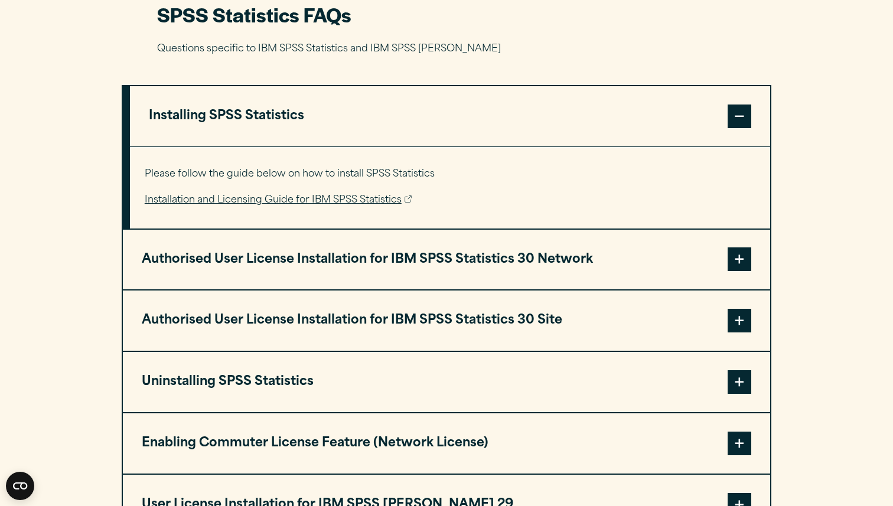
click at [201, 106] on button "Installing SPSS Statistics" at bounding box center [450, 116] width 640 height 60
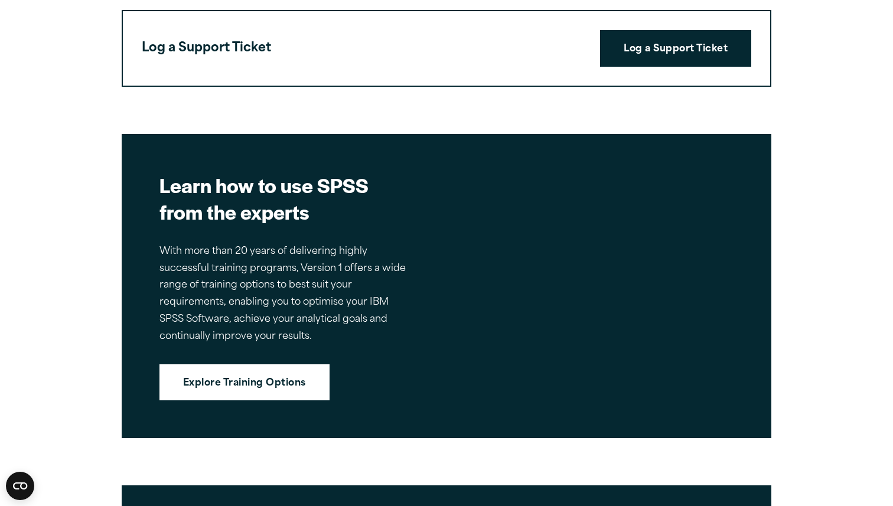
scroll to position [3308, 0]
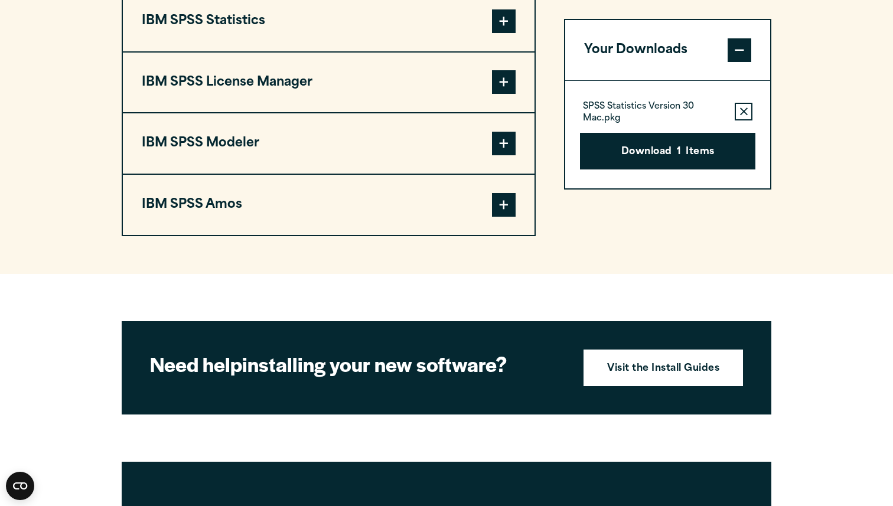
scroll to position [1027, 0]
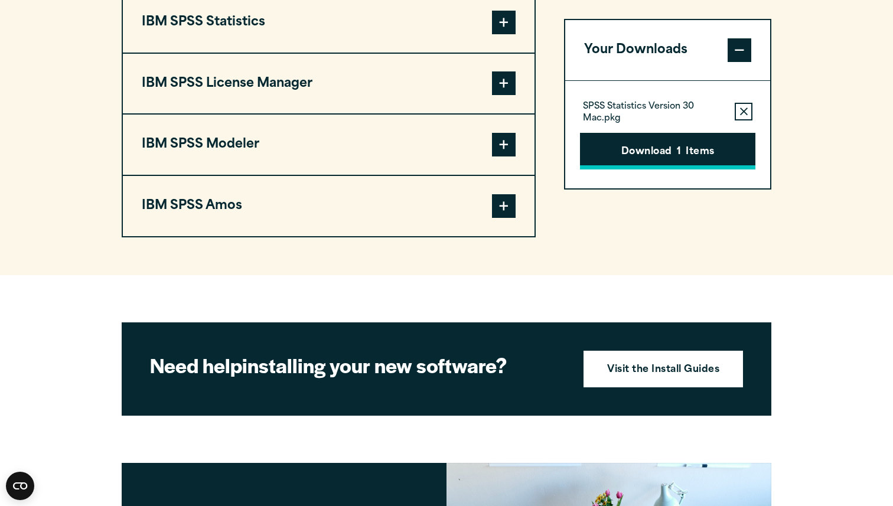
click at [439, 158] on button "Download 1 Items" at bounding box center [667, 151] width 175 height 37
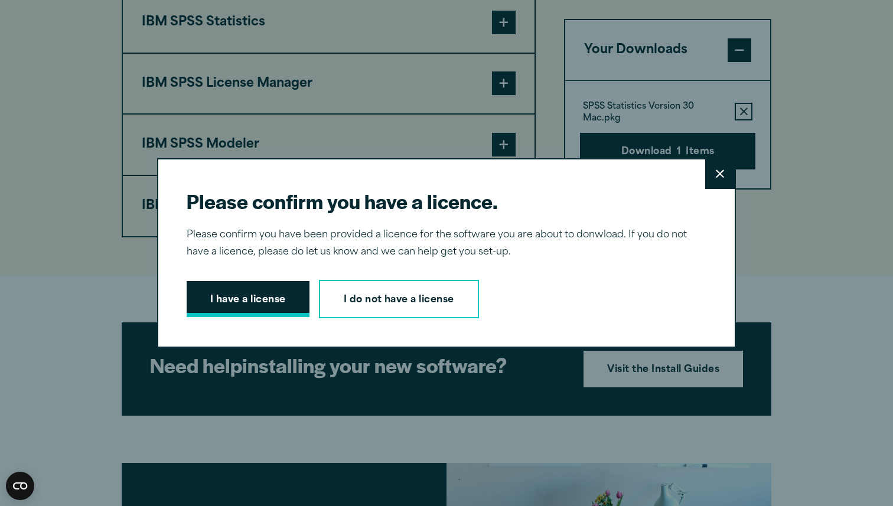
click at [251, 305] on button "I have a license" at bounding box center [248, 299] width 123 height 37
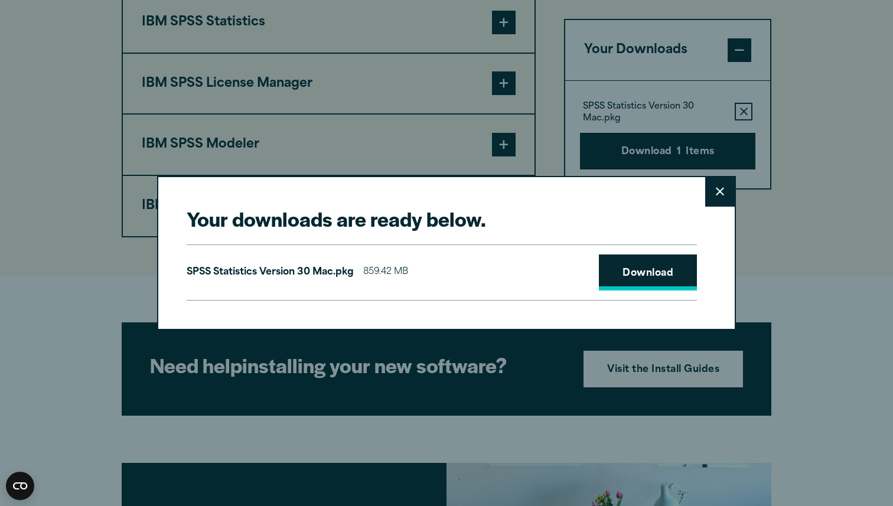
click at [439, 268] on link "Download" at bounding box center [648, 273] width 98 height 37
click at [439, 191] on button "Close" at bounding box center [720, 192] width 30 height 30
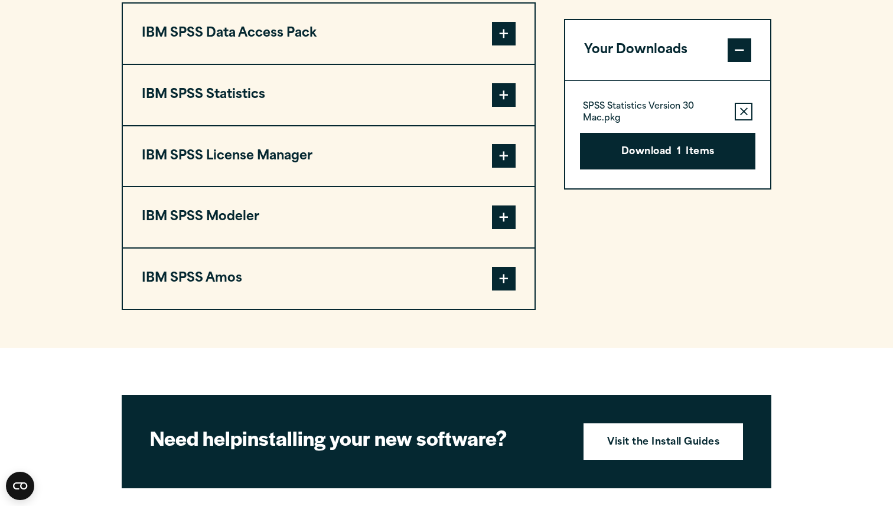
scroll to position [953, 0]
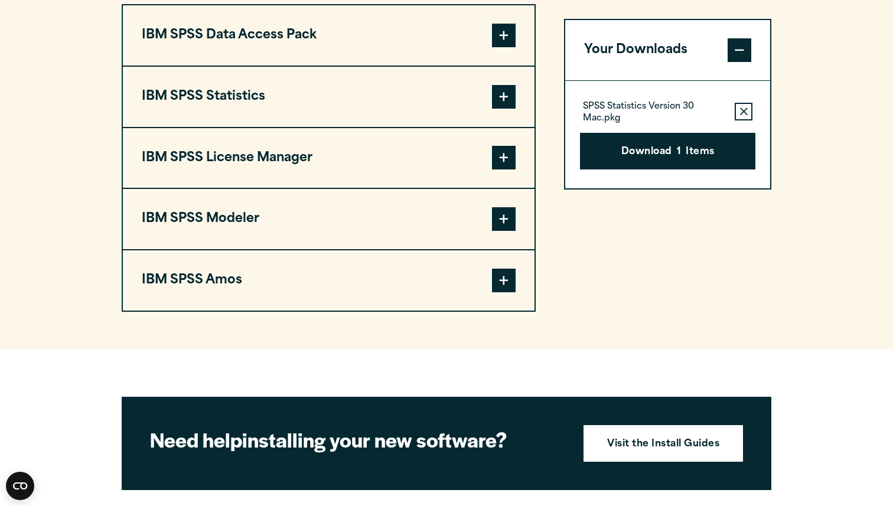
click at [257, 96] on button "IBM SPSS Statistics" at bounding box center [329, 97] width 412 height 60
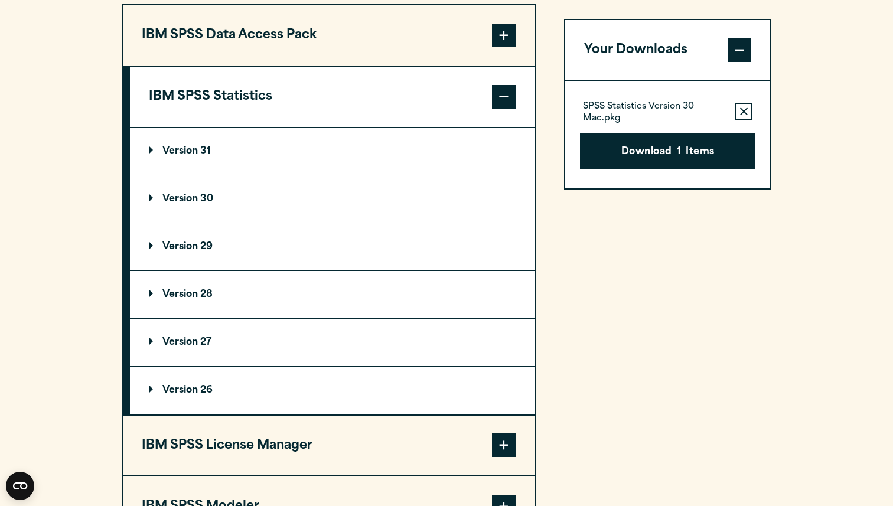
click at [181, 156] on p "Version 31" at bounding box center [180, 150] width 62 height 9
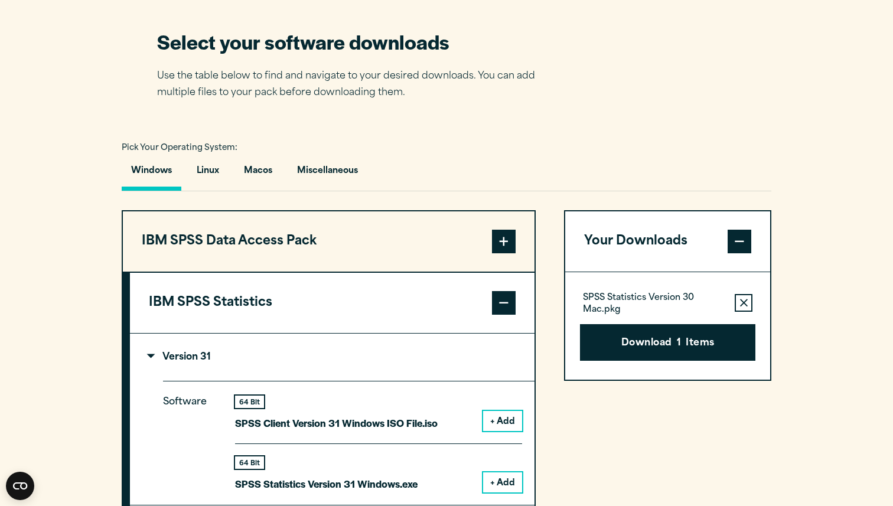
scroll to position [735, 0]
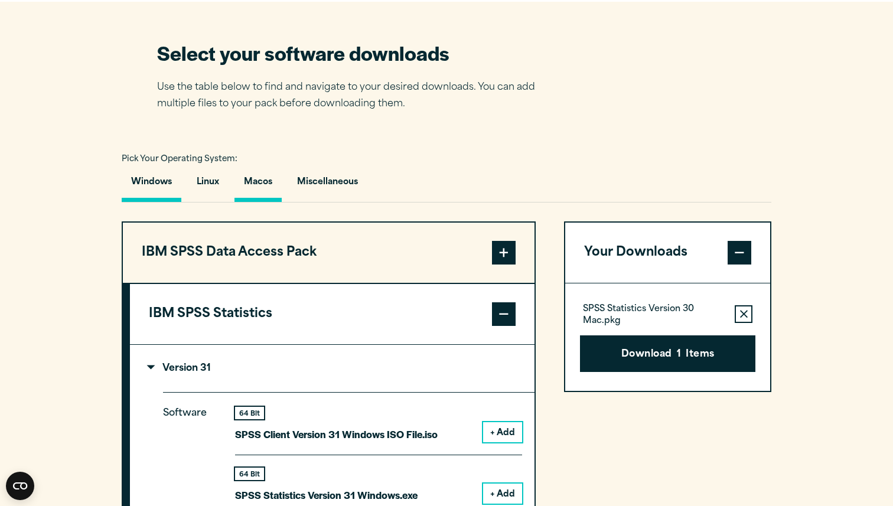
click at [255, 187] on button "Macos" at bounding box center [257, 185] width 47 height 34
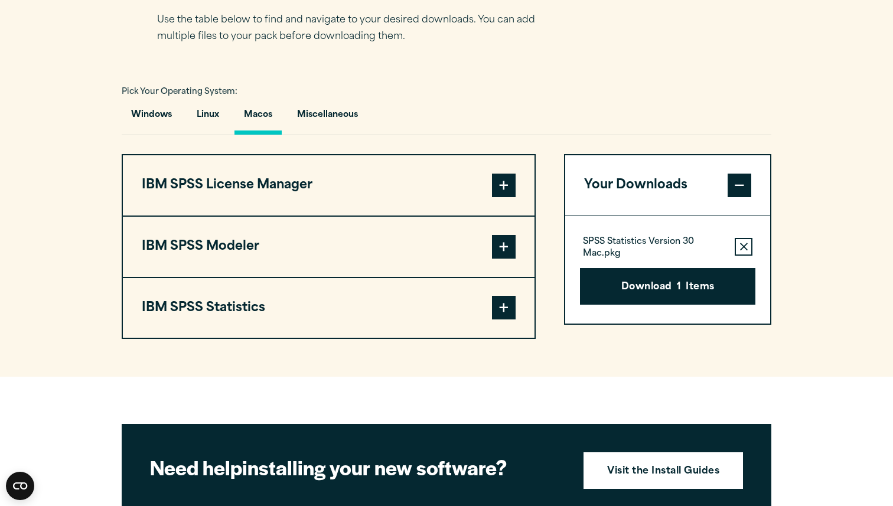
scroll to position [825, 0]
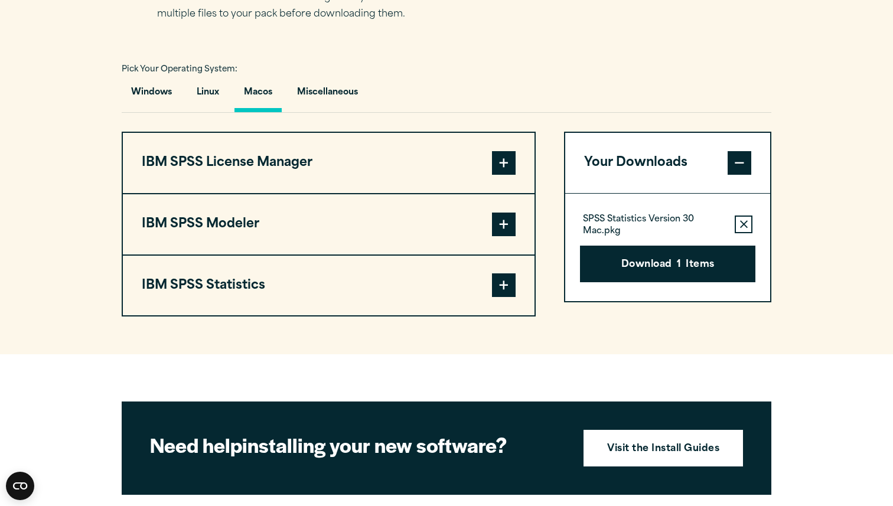
click at [275, 292] on button "IBM SPSS Statistics" at bounding box center [329, 286] width 412 height 60
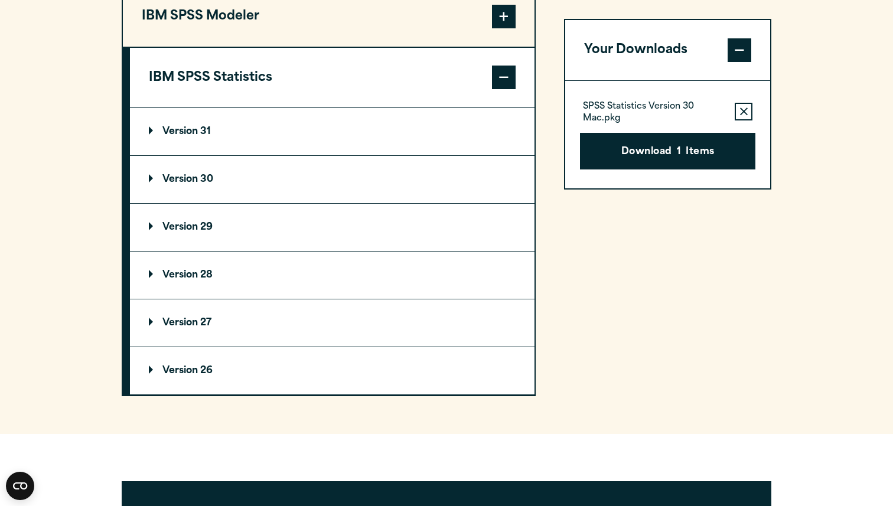
scroll to position [1039, 0]
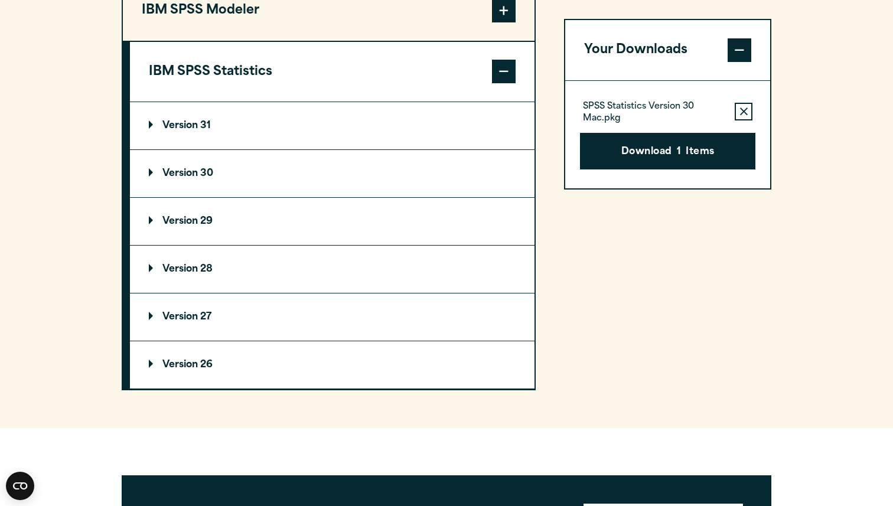
click at [190, 127] on p "Version 31" at bounding box center [180, 125] width 62 height 9
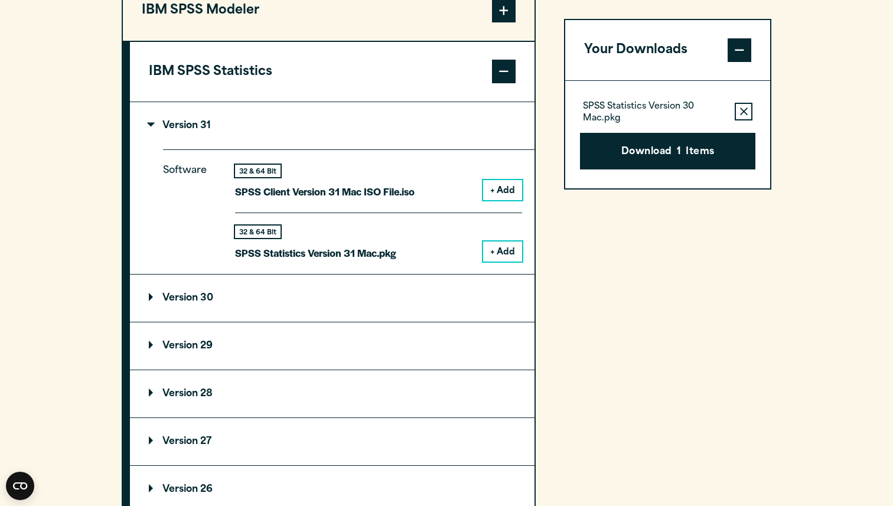
click at [439, 113] on icon "button" at bounding box center [744, 111] width 8 height 8
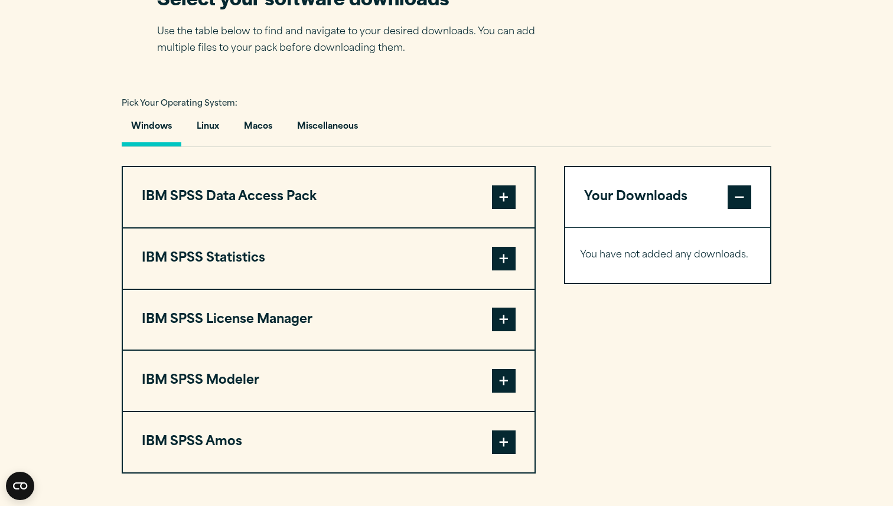
scroll to position [788, 0]
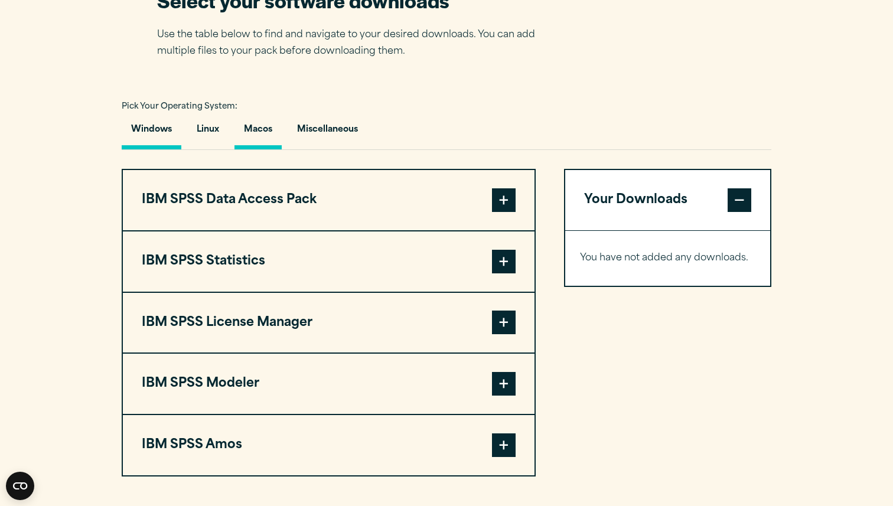
click at [251, 139] on button "Macos" at bounding box center [257, 133] width 47 height 34
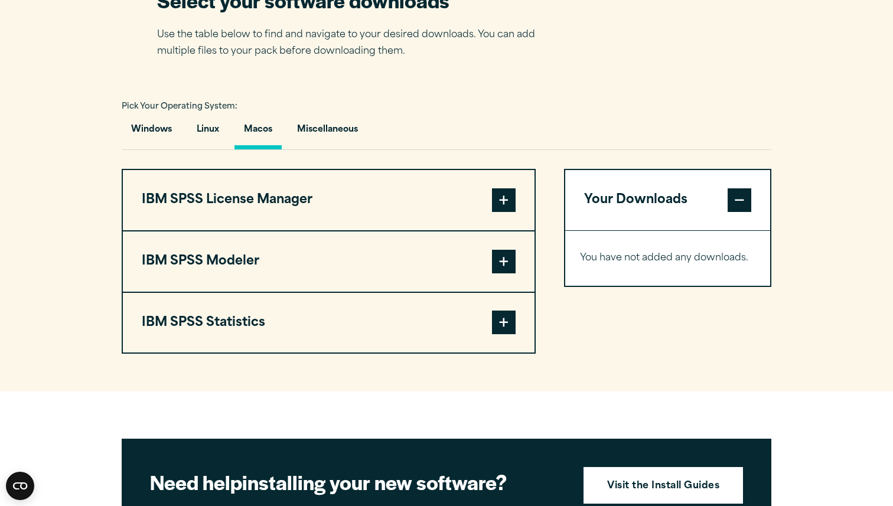
click at [323, 323] on button "IBM SPSS Statistics" at bounding box center [329, 323] width 412 height 60
